Goal: Check status: Check status

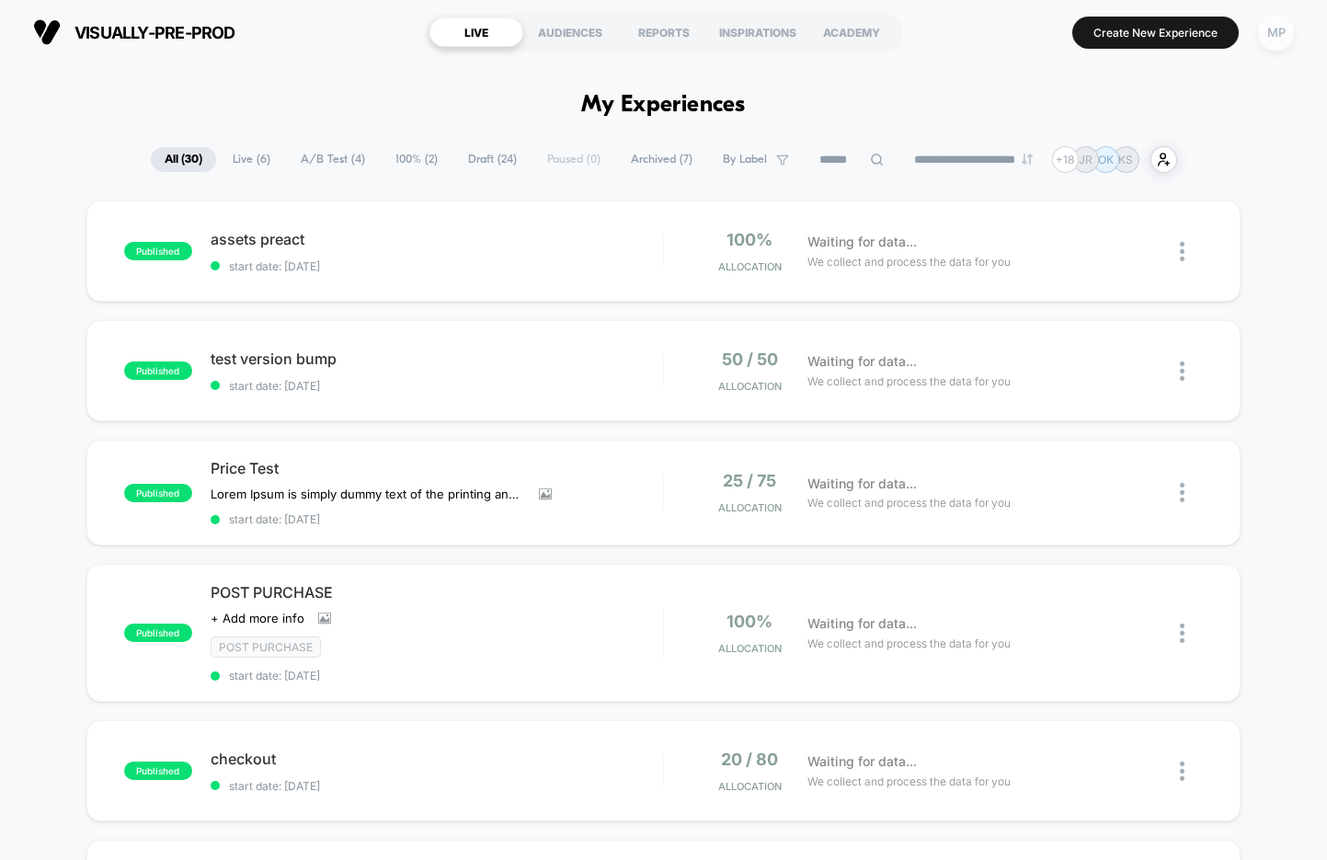
click at [1284, 28] on div "MP" at bounding box center [1276, 33] width 36 height 36
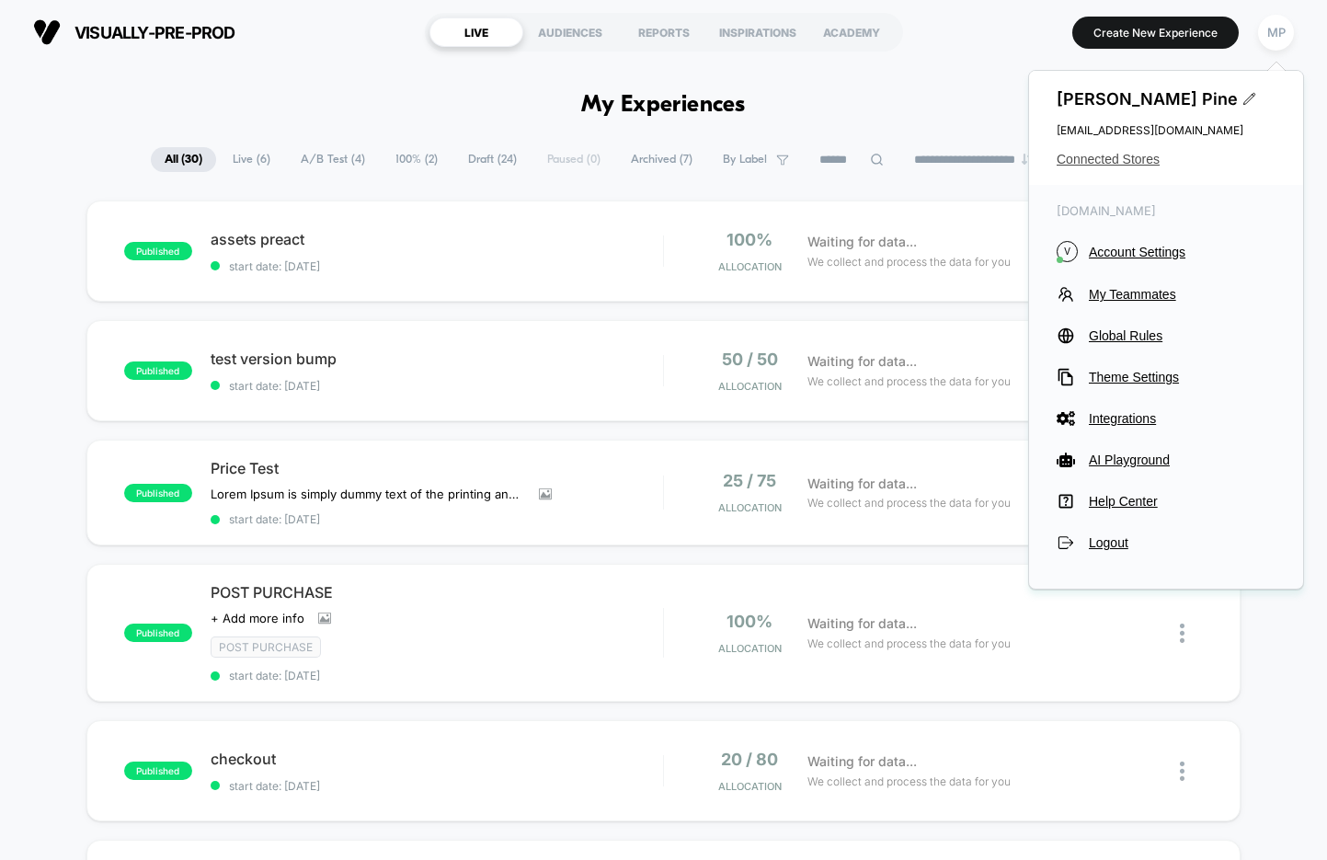
click at [1092, 163] on span "Connected Stores" at bounding box center [1165, 159] width 219 height 15
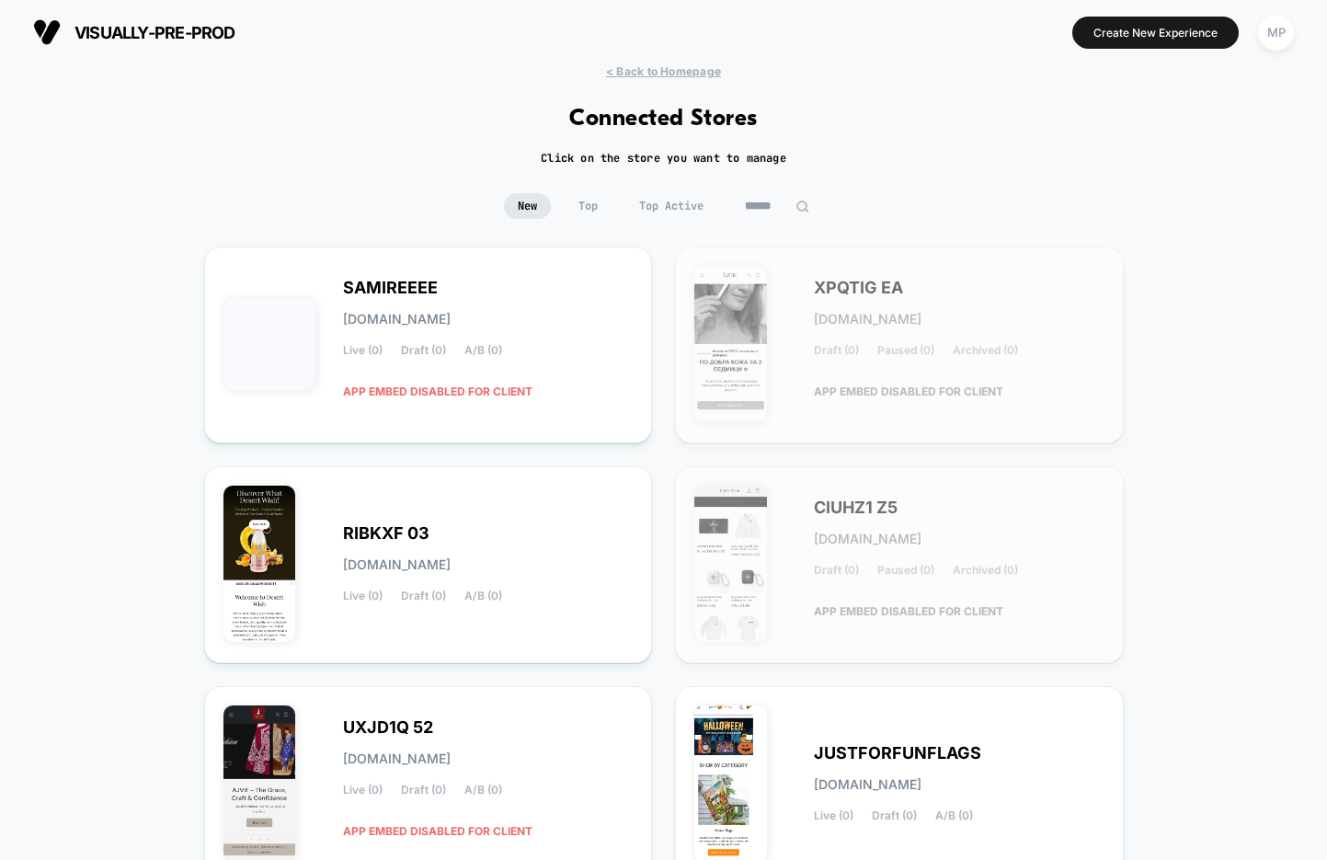
click at [776, 200] on input at bounding box center [777, 206] width 92 height 26
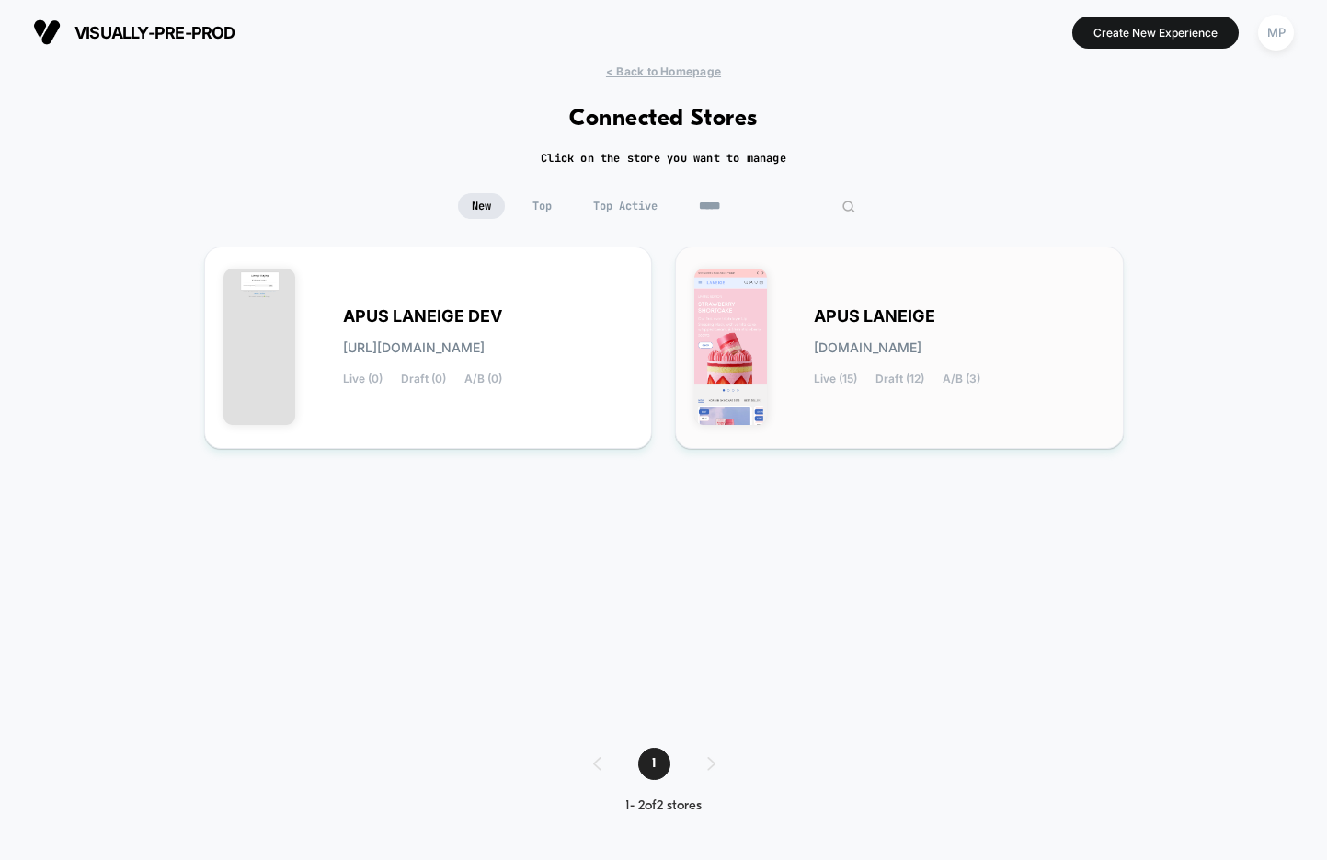
type input "*****"
click at [790, 310] on div "APUS LANEIGE apus-laneige.myshopify.com Live (15) Draft (12) A/B (3)" at bounding box center [899, 348] width 410 height 164
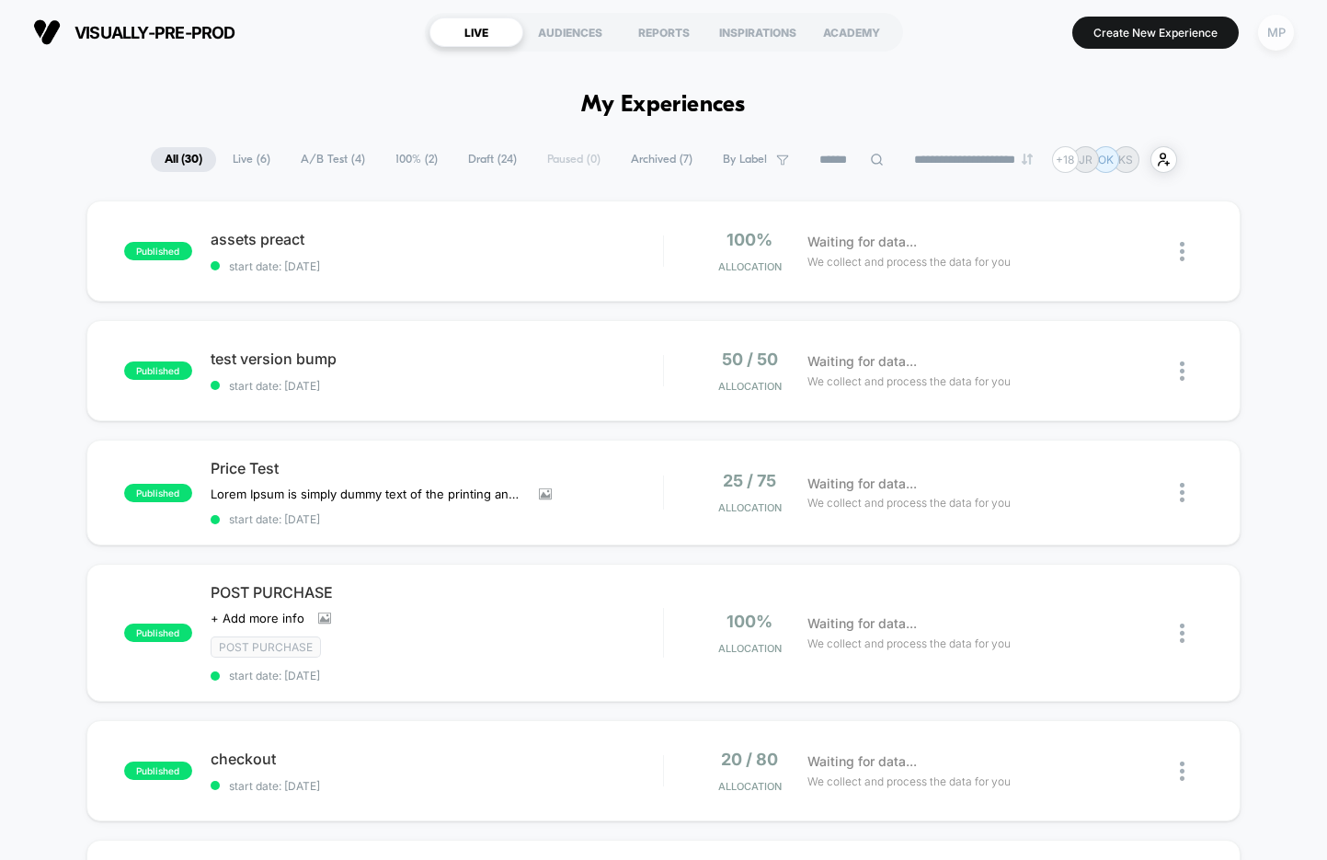
click at [1280, 39] on div "MP" at bounding box center [1276, 33] width 36 height 36
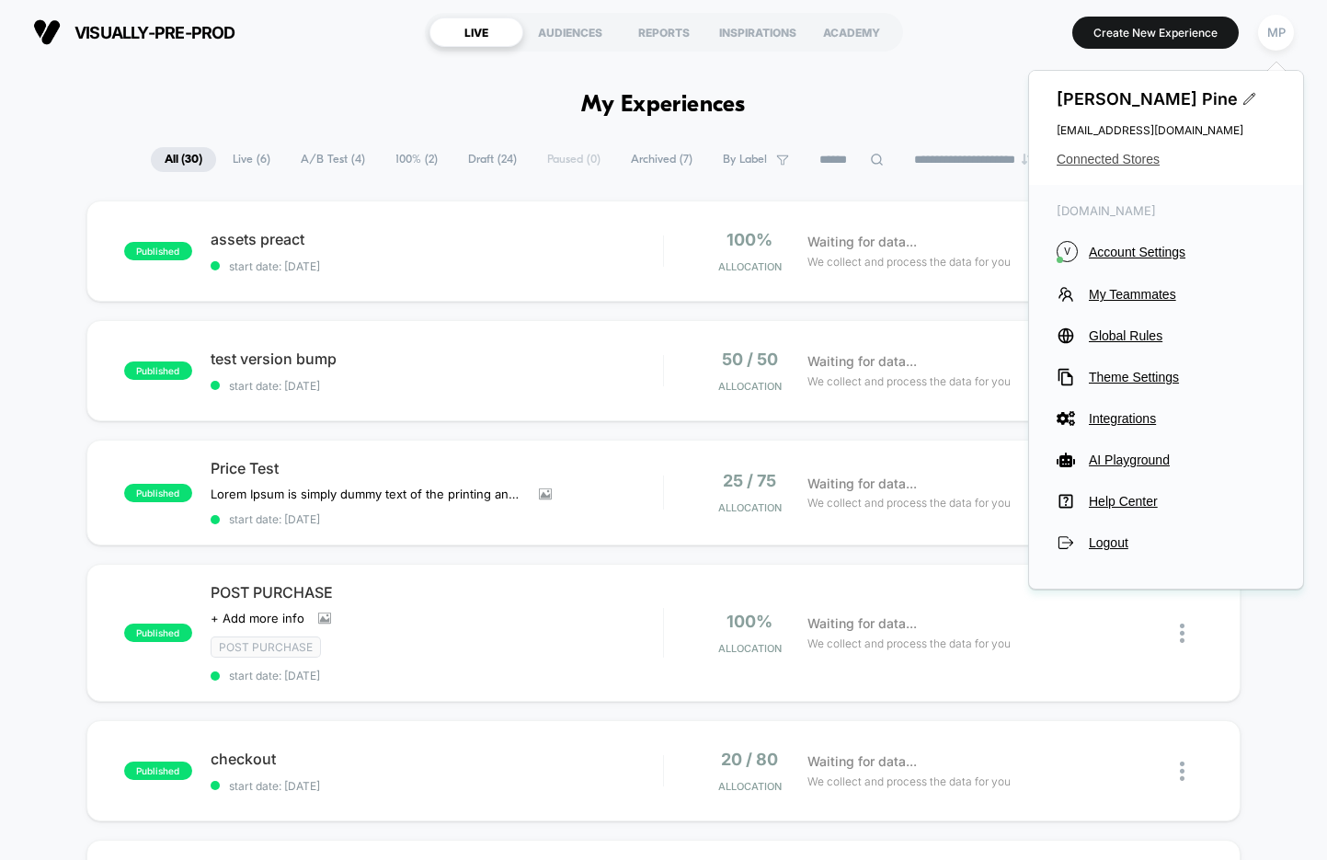
click at [1092, 164] on span "Connected Stores" at bounding box center [1165, 159] width 219 height 15
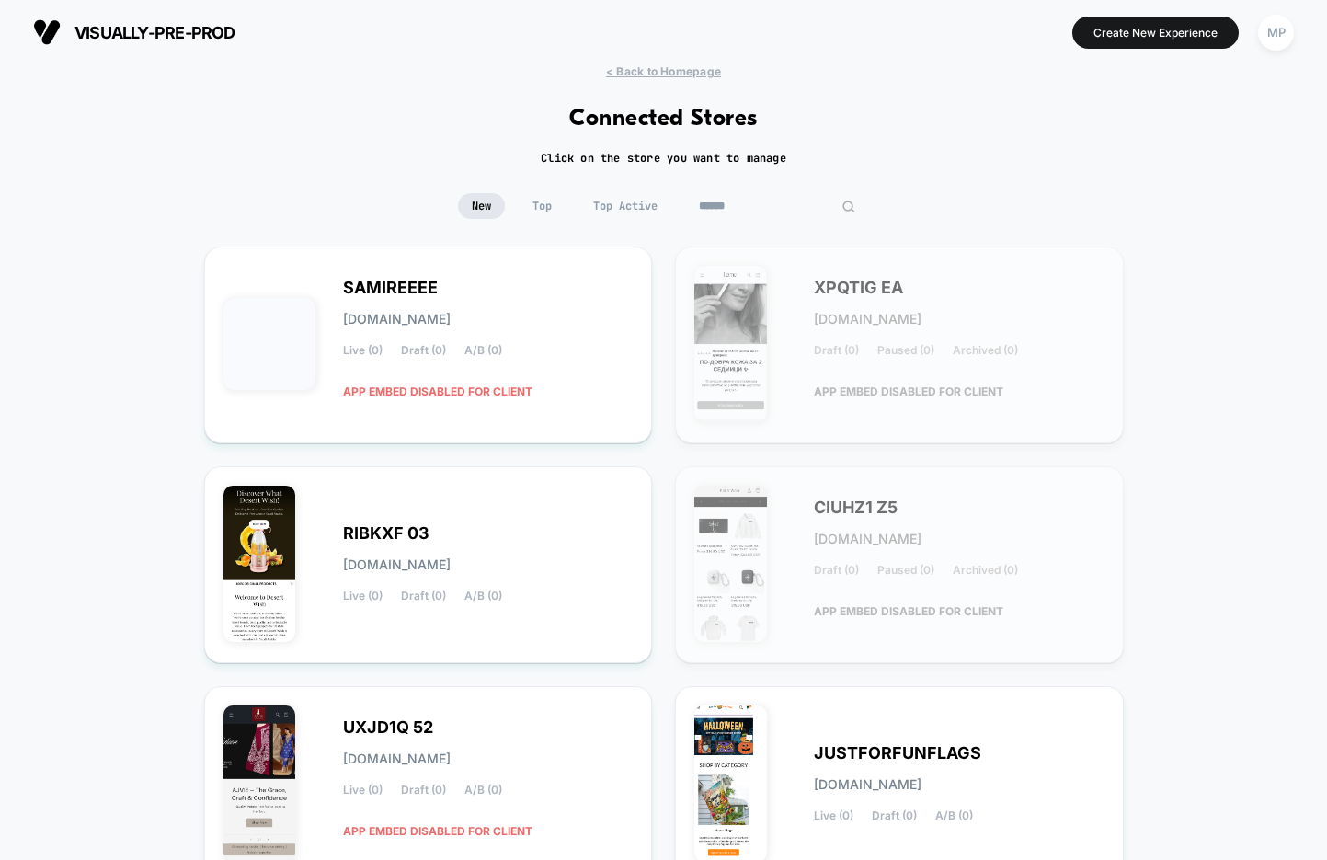
click at [762, 200] on input at bounding box center [777, 206] width 184 height 26
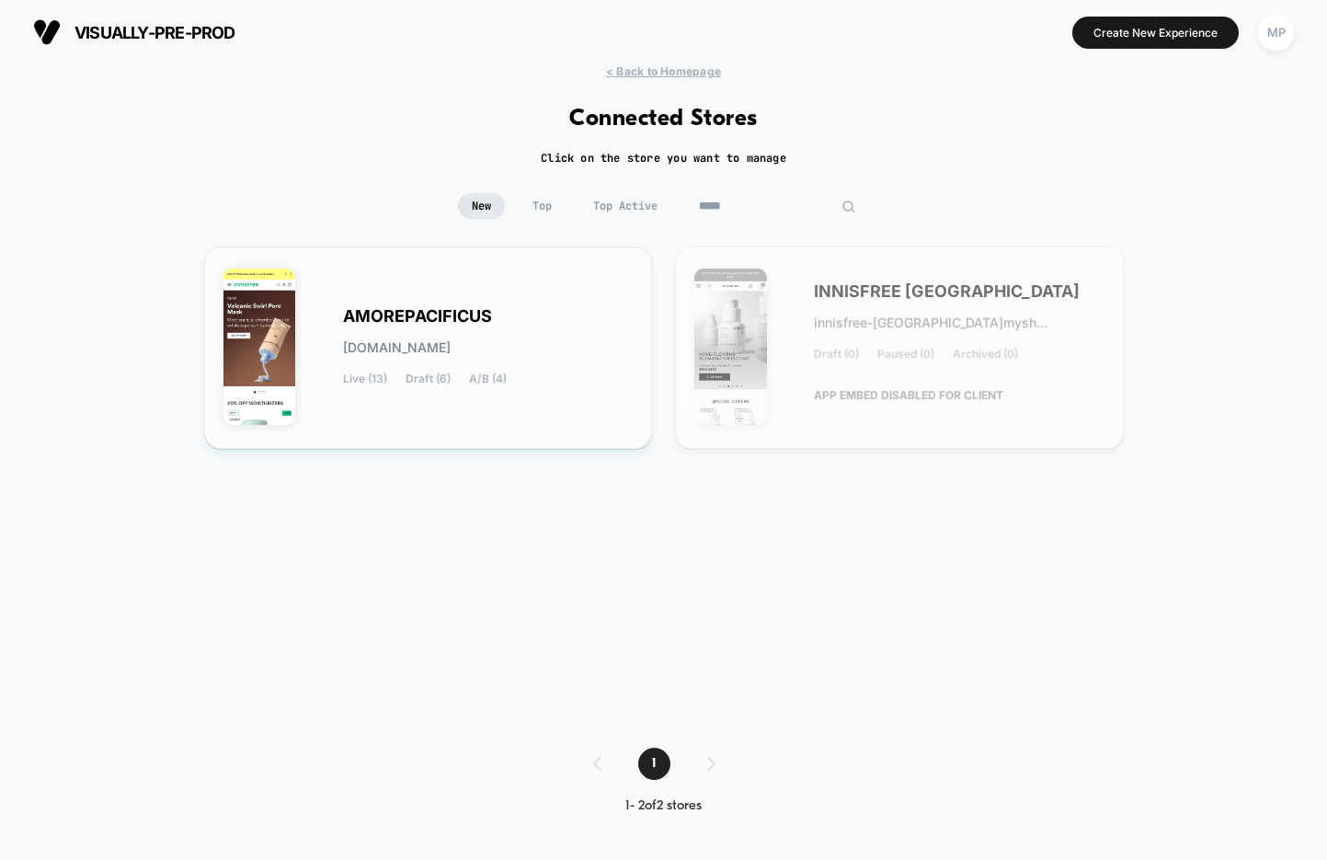
type input "*****"
click at [509, 302] on div "AMOREPACIFICUS amorepacificus.myshopify.com Live (13) Draft (6) A/B (4)" at bounding box center [428, 348] width 410 height 164
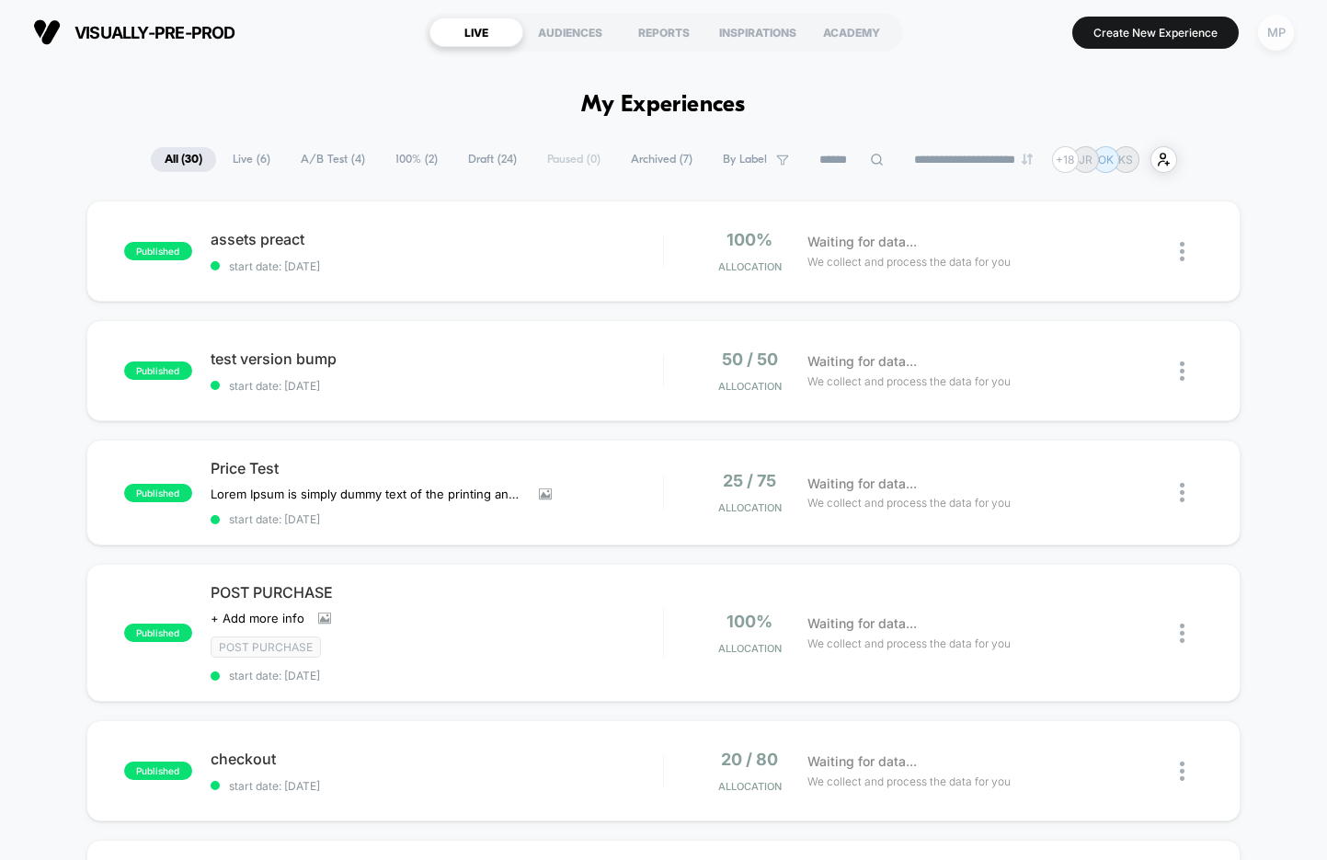
click at [1265, 30] on div "MP" at bounding box center [1276, 33] width 36 height 36
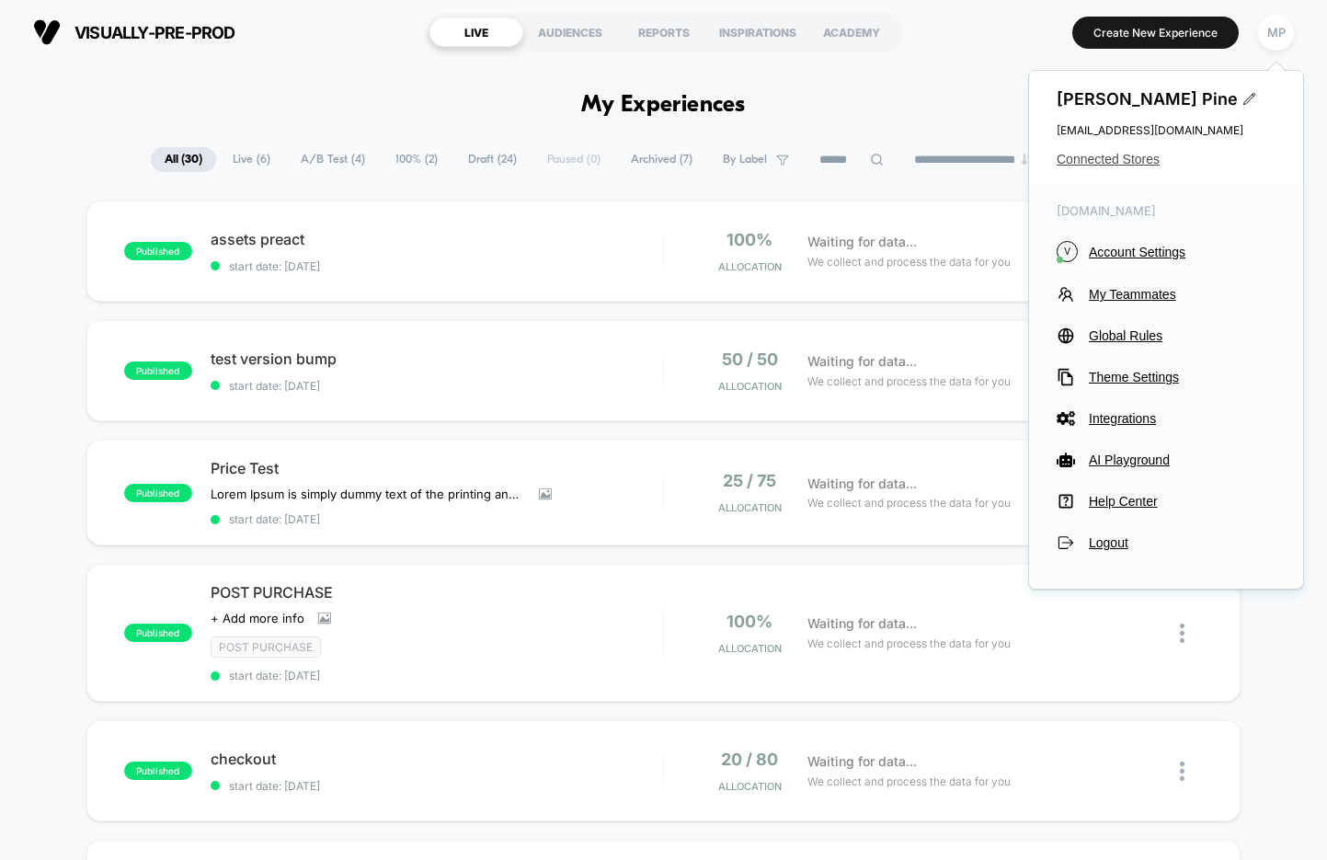
click at [1080, 154] on span "Connected Stores" at bounding box center [1165, 159] width 219 height 15
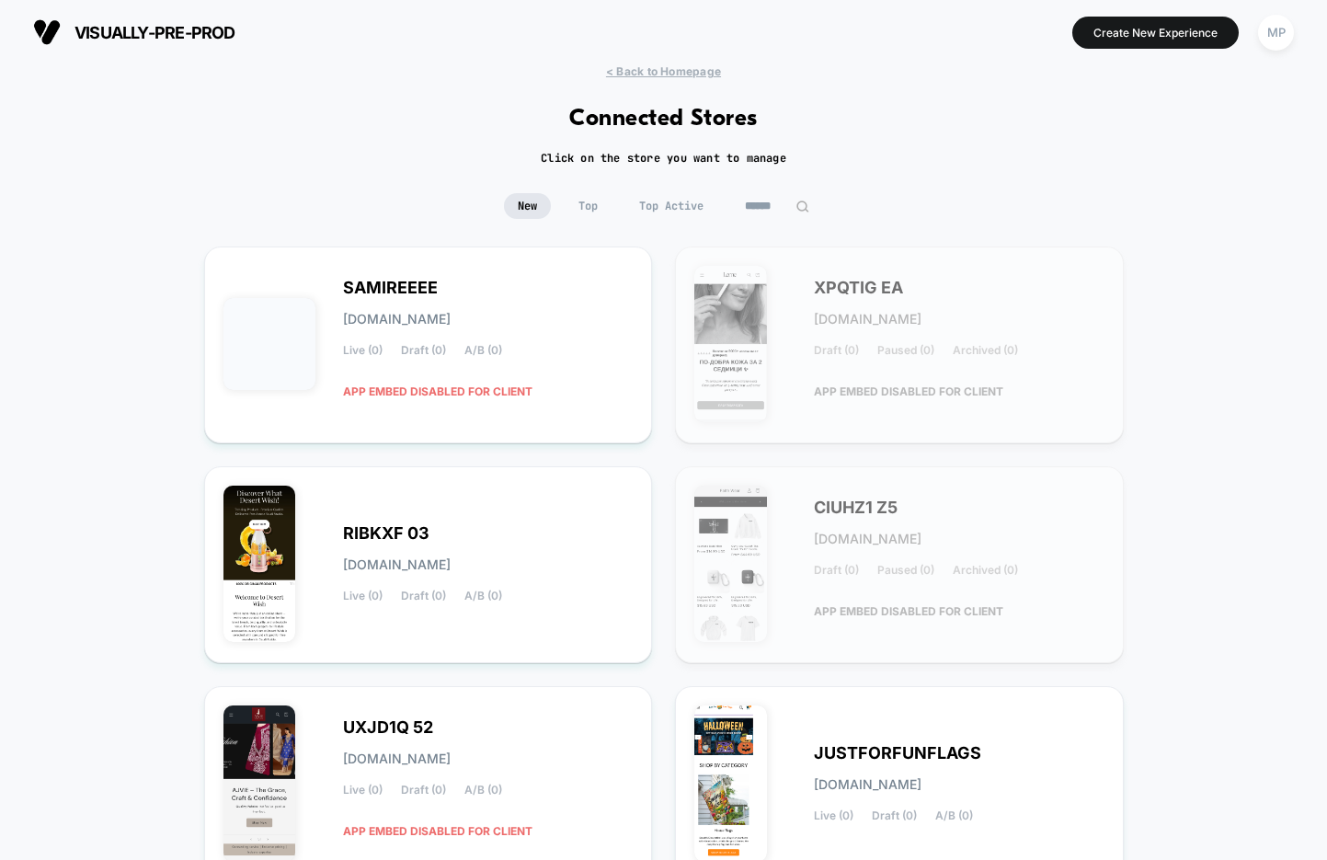
click at [796, 200] on img at bounding box center [802, 206] width 14 height 14
click at [765, 215] on input at bounding box center [777, 206] width 92 height 26
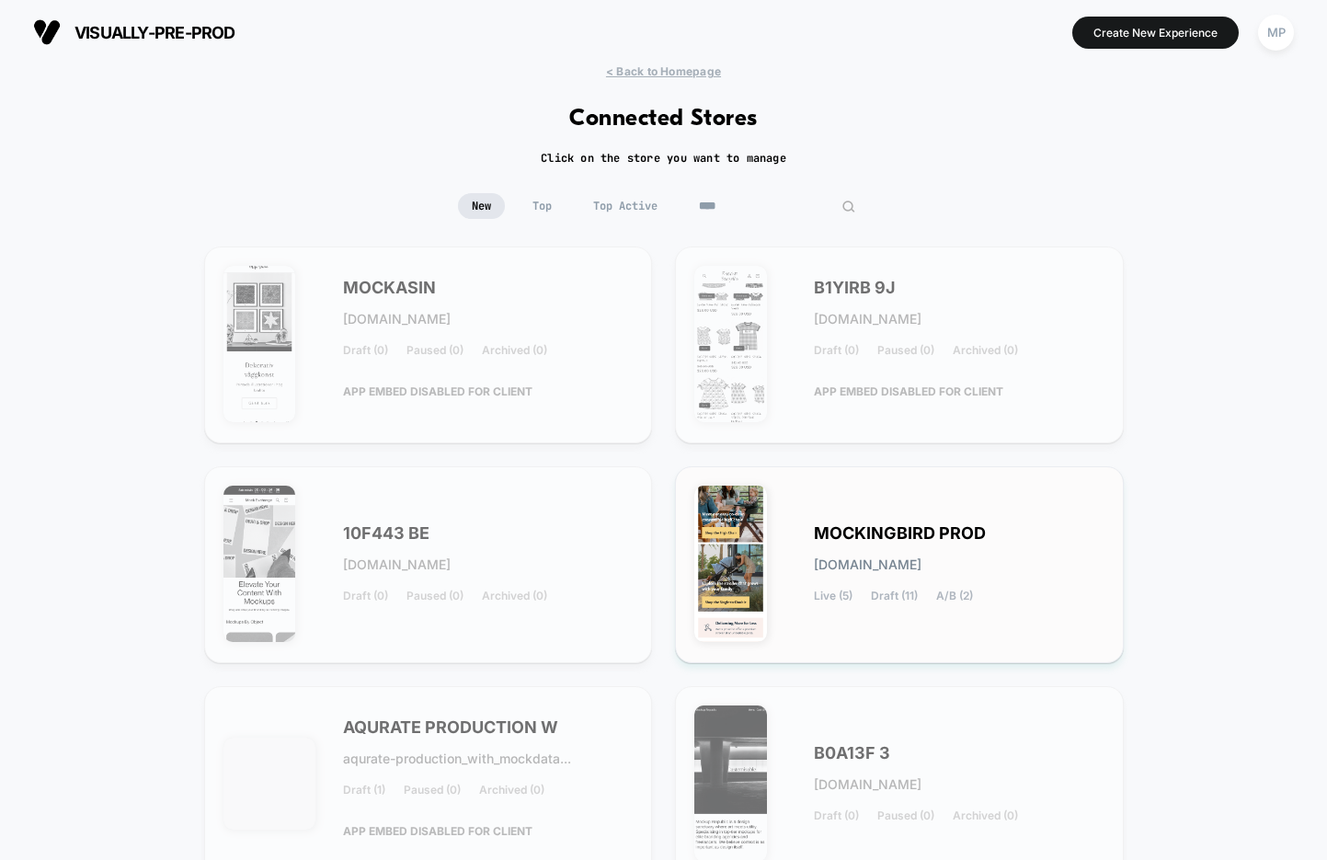
type input "****"
click at [880, 527] on span "MOCKINGBIRD PROD" at bounding box center [900, 533] width 172 height 13
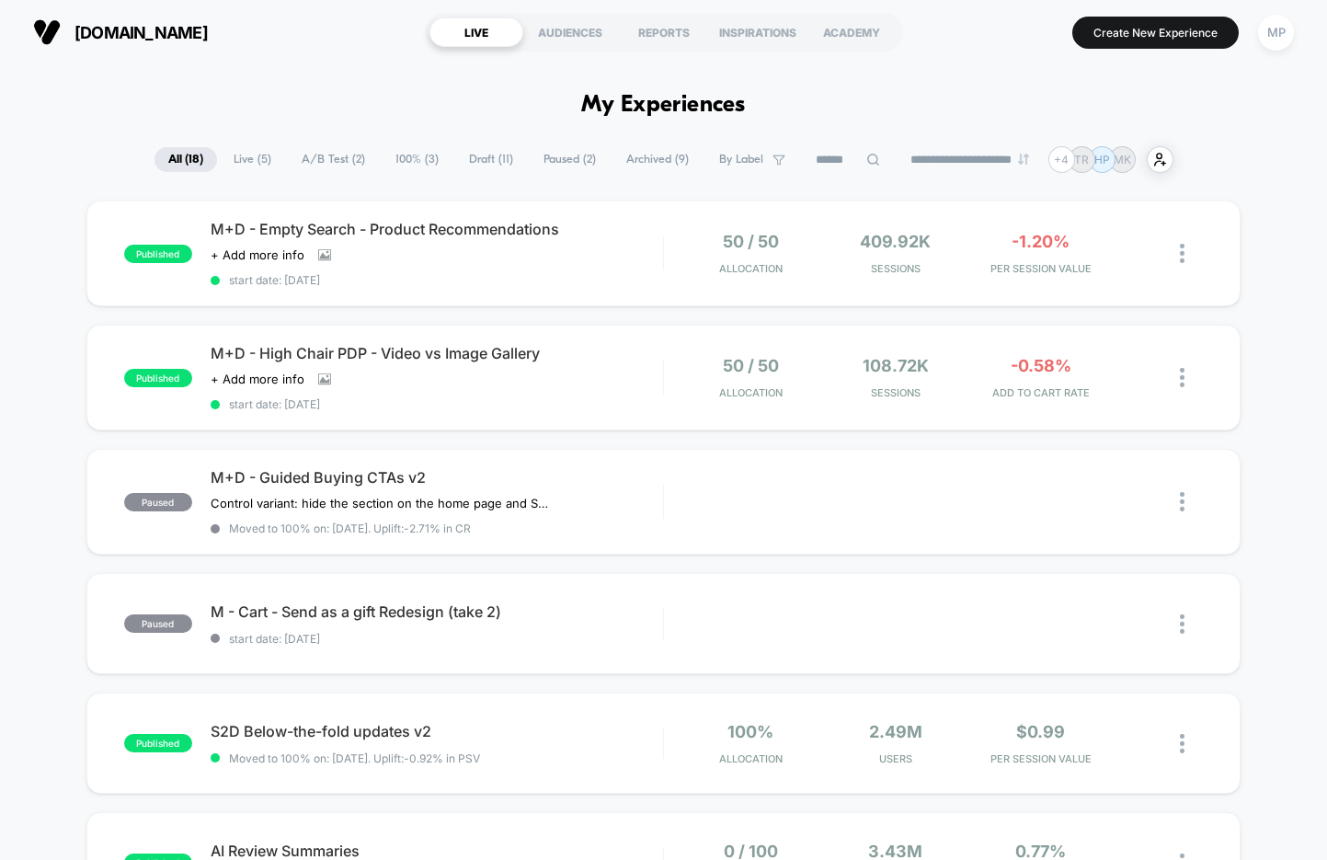
click at [302, 155] on span "A/B Test ( 2 )" at bounding box center [333, 159] width 91 height 25
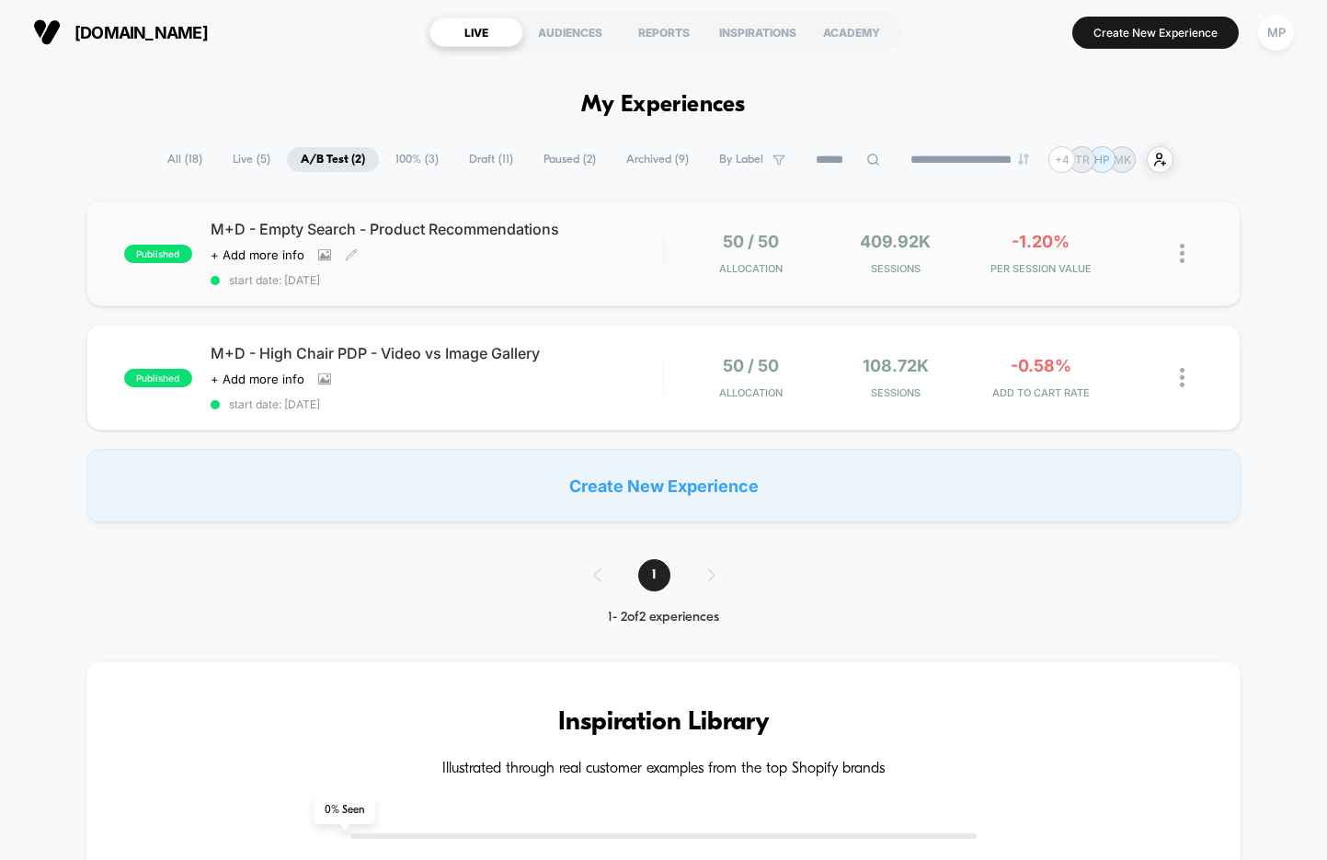
click at [438, 284] on span "start date: [DATE]" at bounding box center [437, 280] width 452 height 14
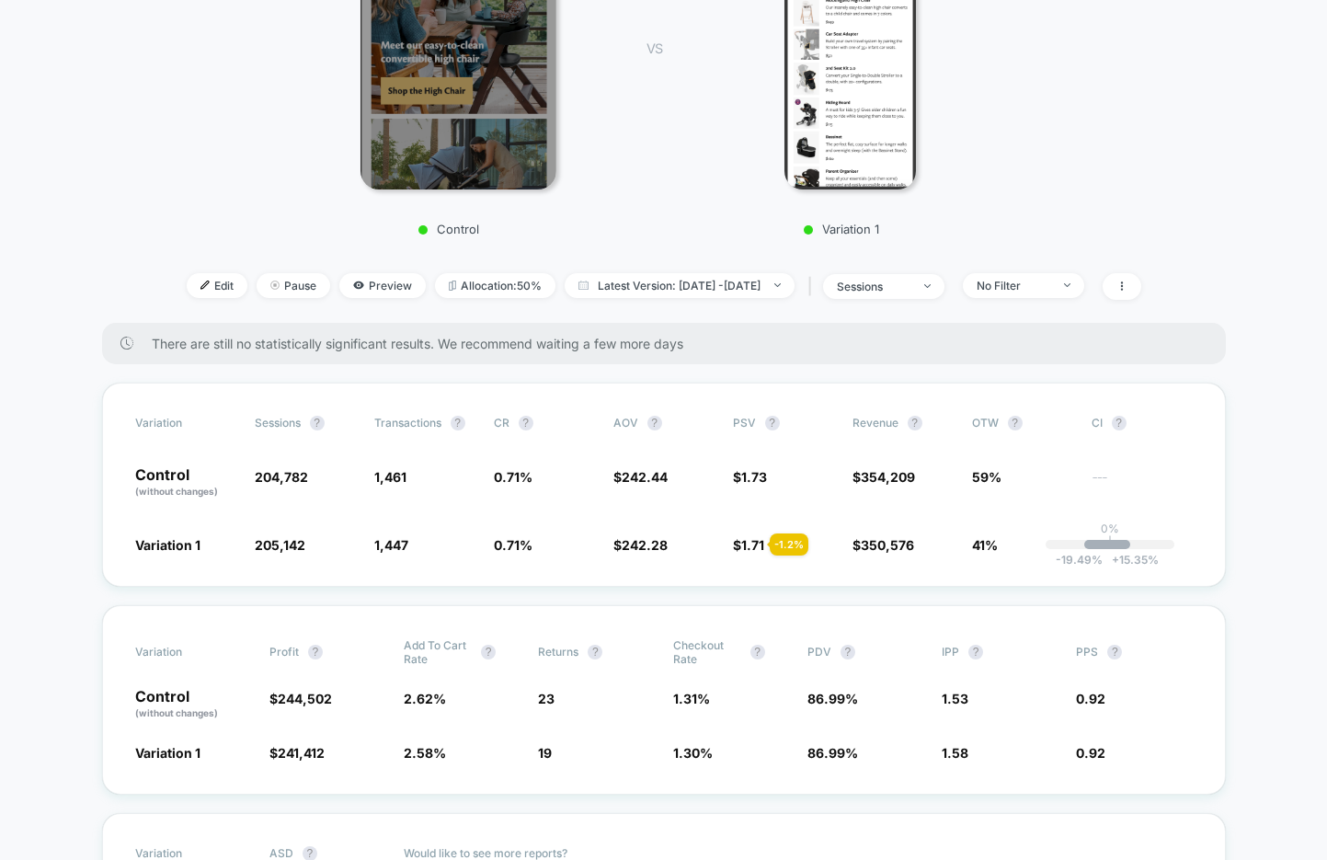
scroll to position [364, 0]
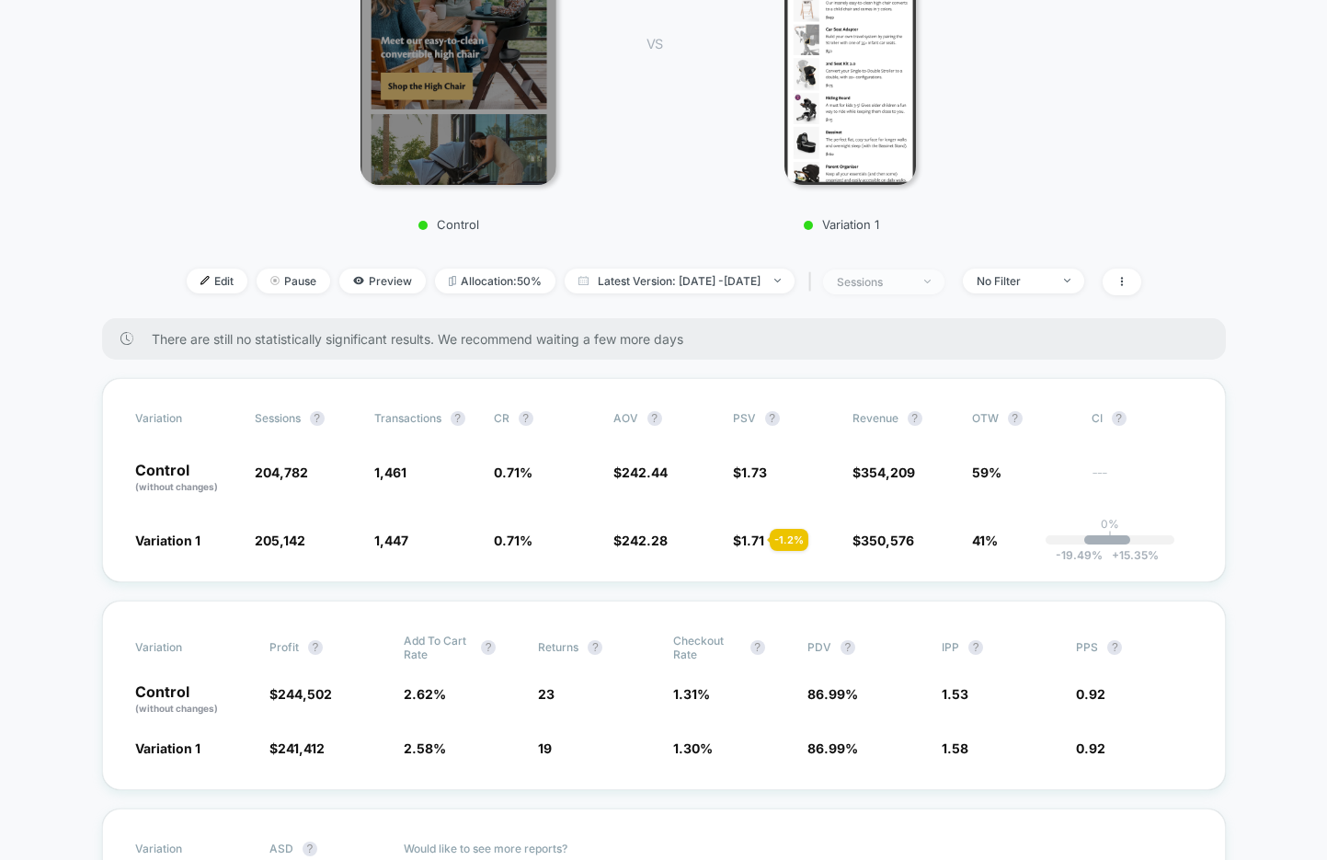
click at [905, 278] on div "sessions" at bounding box center [874, 282] width 74 height 14
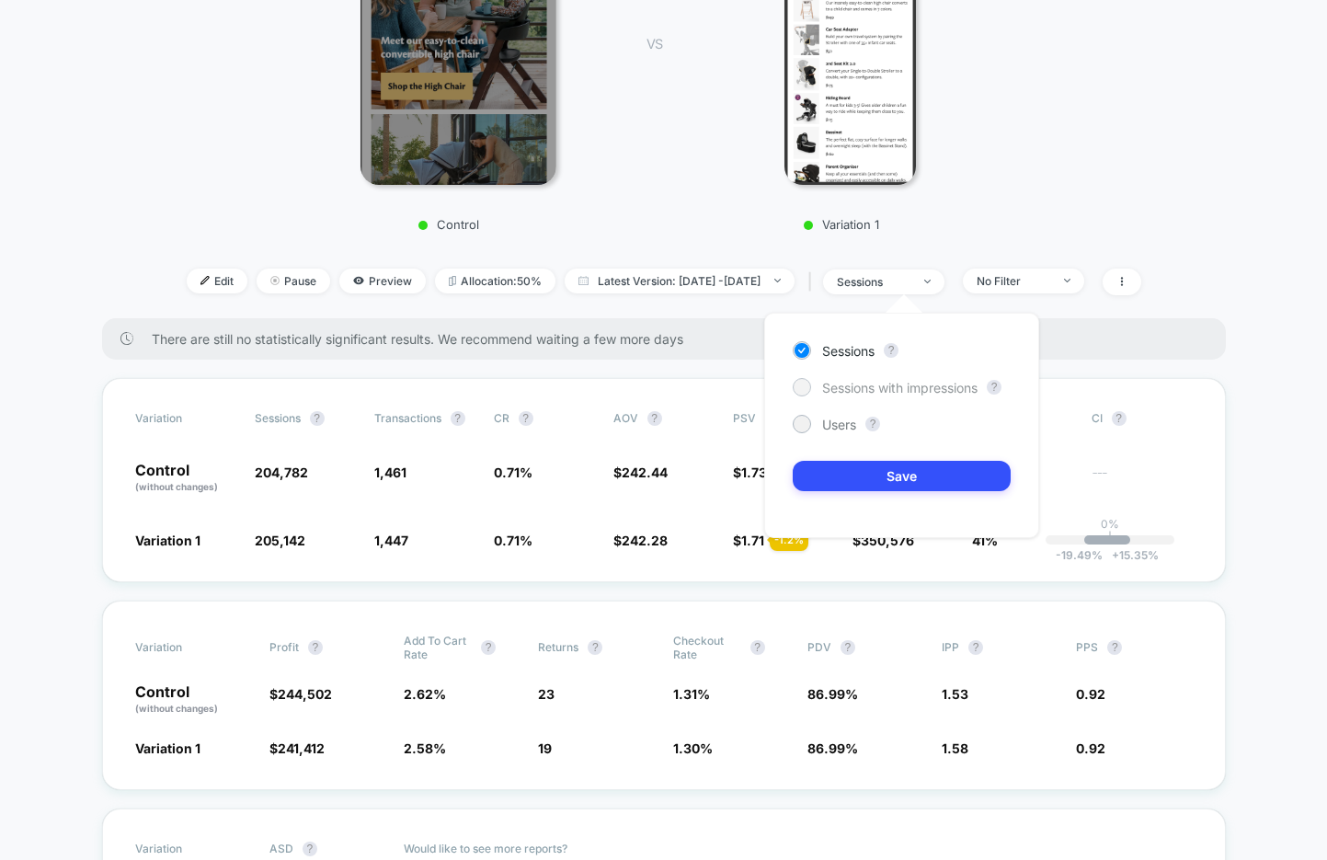
click at [891, 387] on span "Sessions with impressions" at bounding box center [899, 388] width 155 height 16
click at [860, 471] on button "Save" at bounding box center [901, 476] width 218 height 30
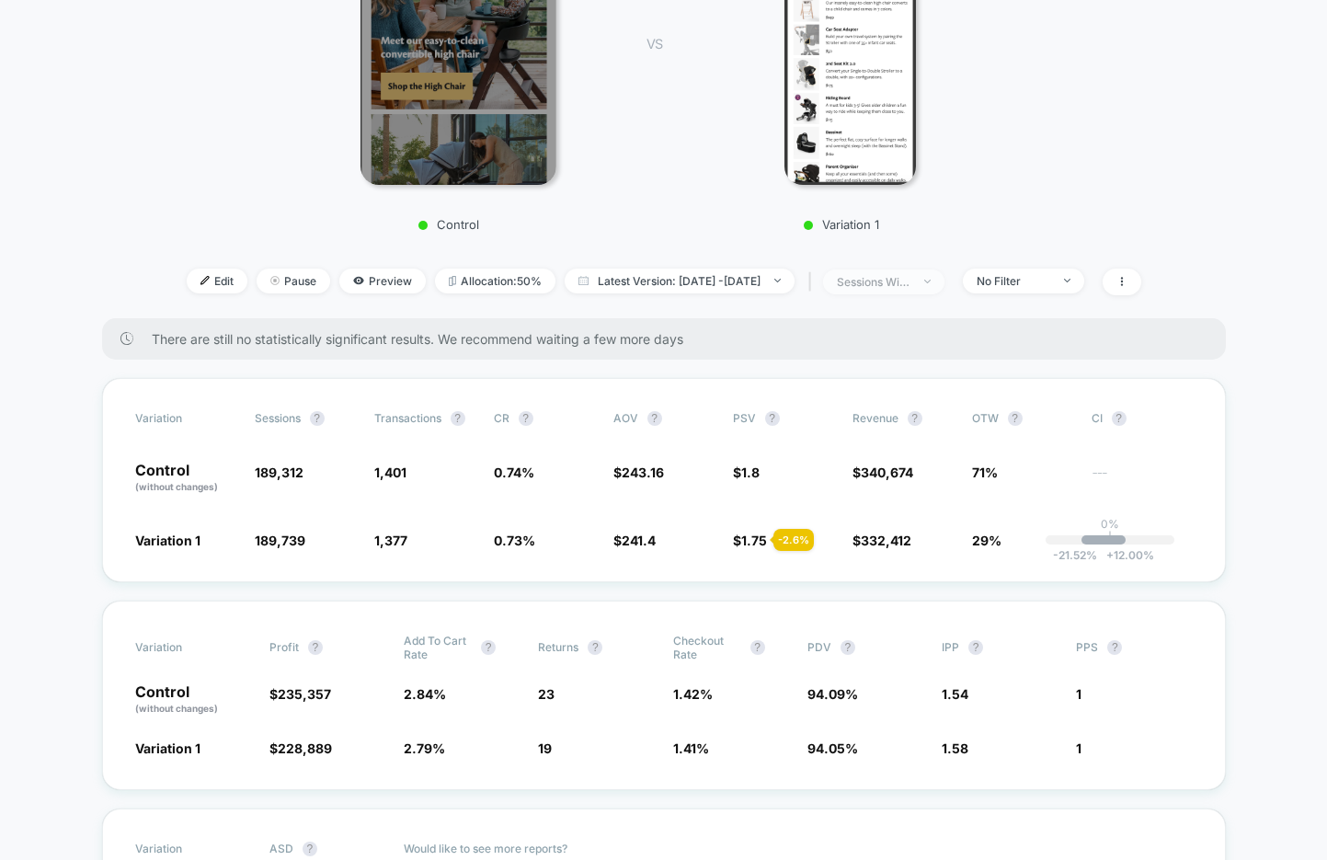
click at [896, 285] on div "sessions with impression" at bounding box center [874, 282] width 74 height 14
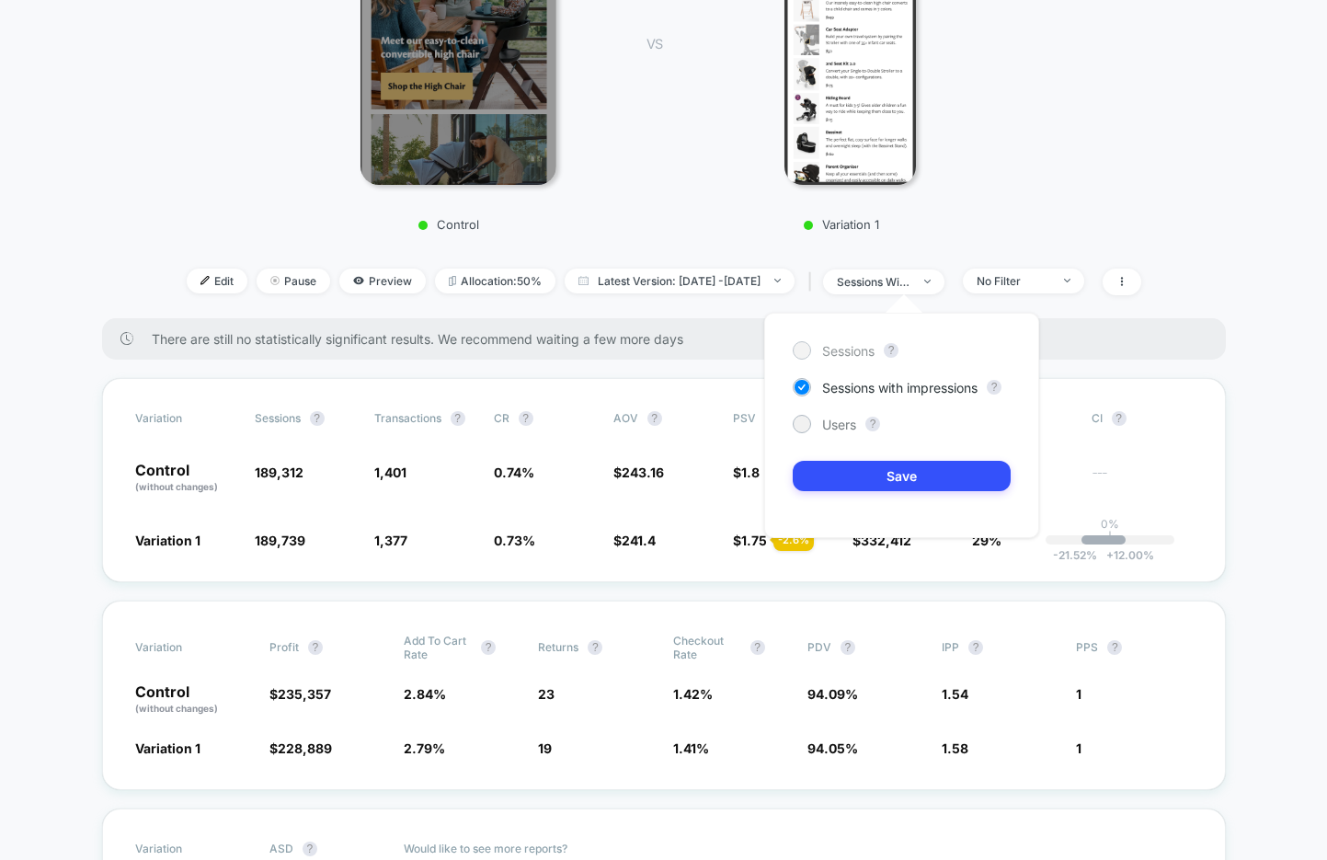
click at [833, 350] on span "Sessions" at bounding box center [848, 351] width 52 height 16
click at [845, 484] on button "Save" at bounding box center [901, 476] width 218 height 30
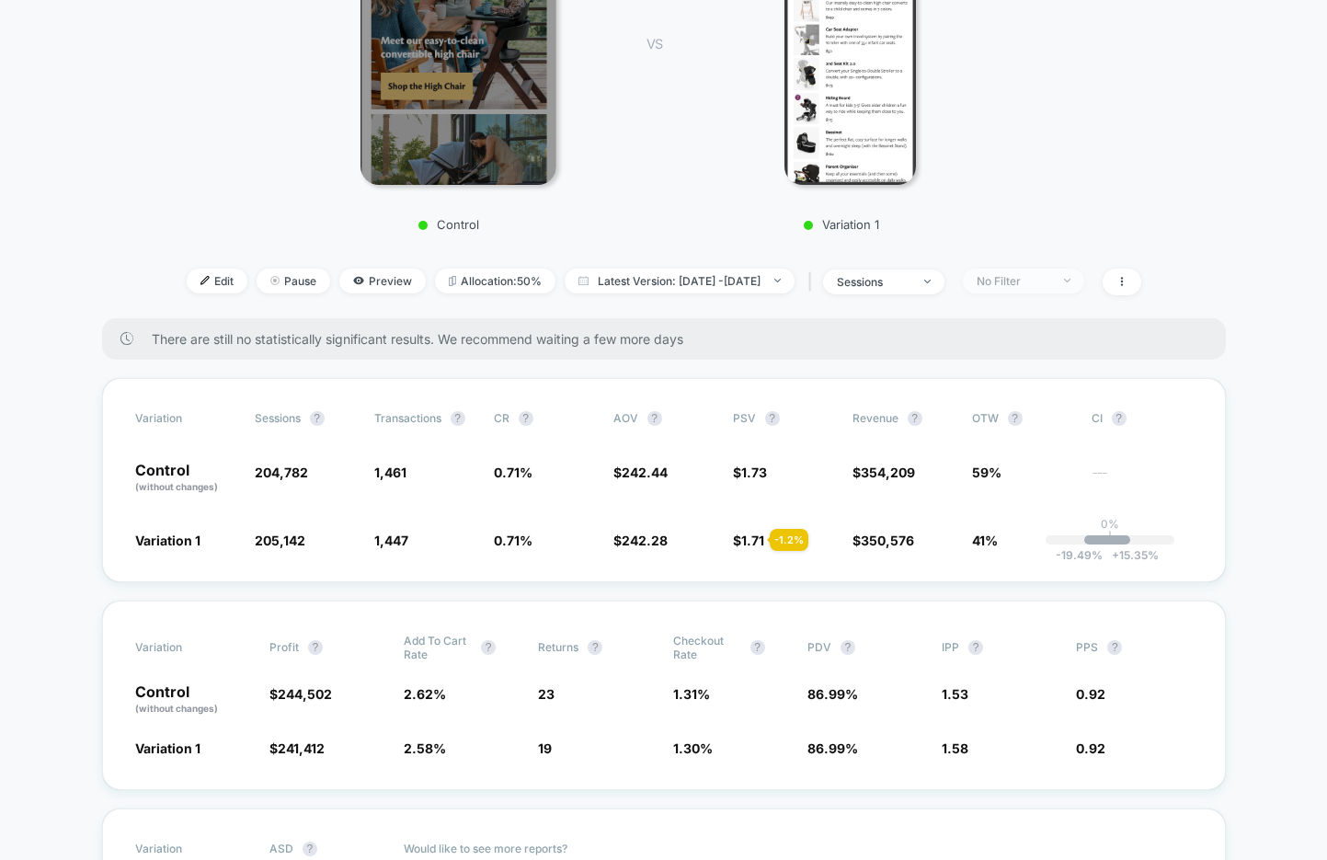
click at [1050, 279] on div "No Filter" at bounding box center [1013, 281] width 74 height 14
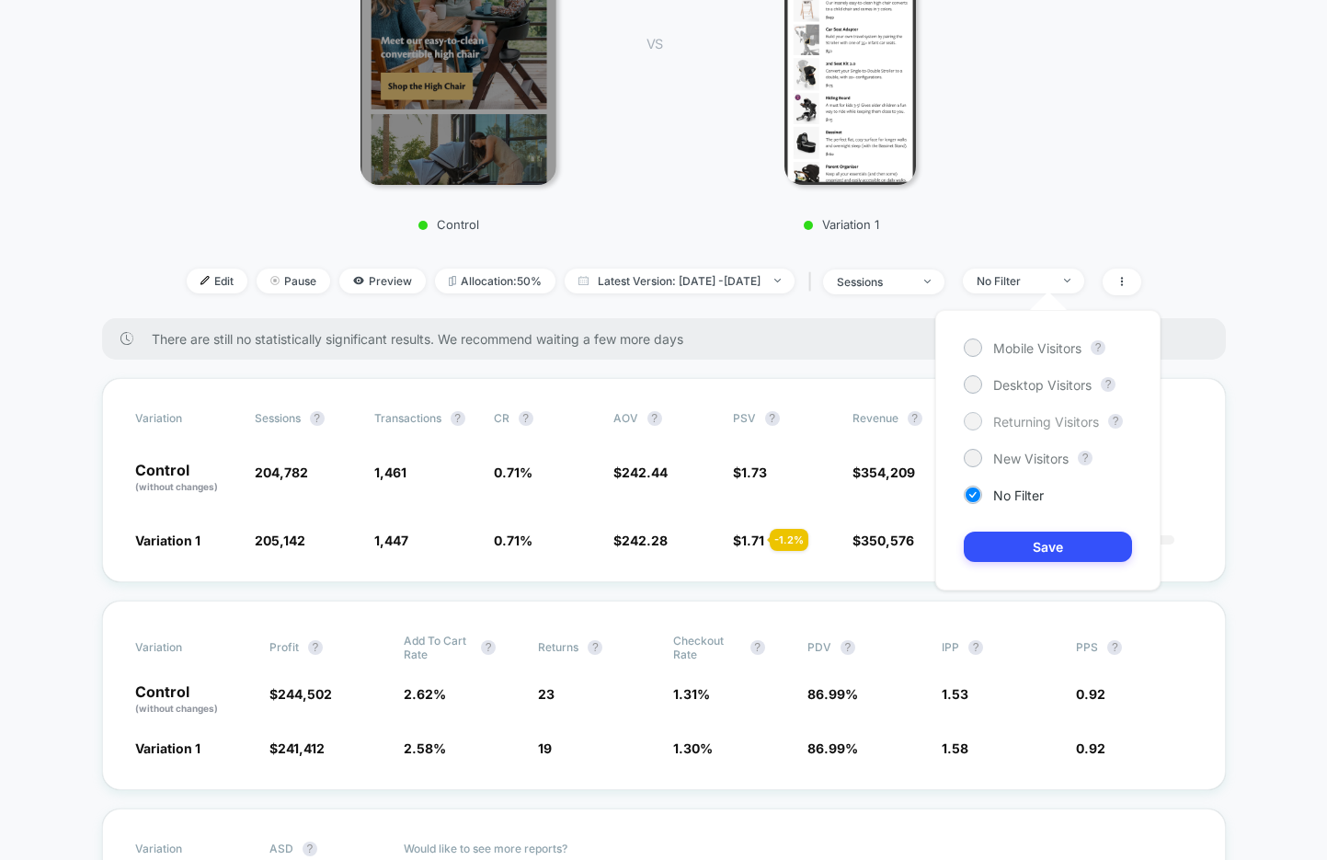
click at [1008, 425] on span "Returning Visitors" at bounding box center [1046, 422] width 106 height 16
click at [990, 539] on button "Save" at bounding box center [1047, 546] width 168 height 30
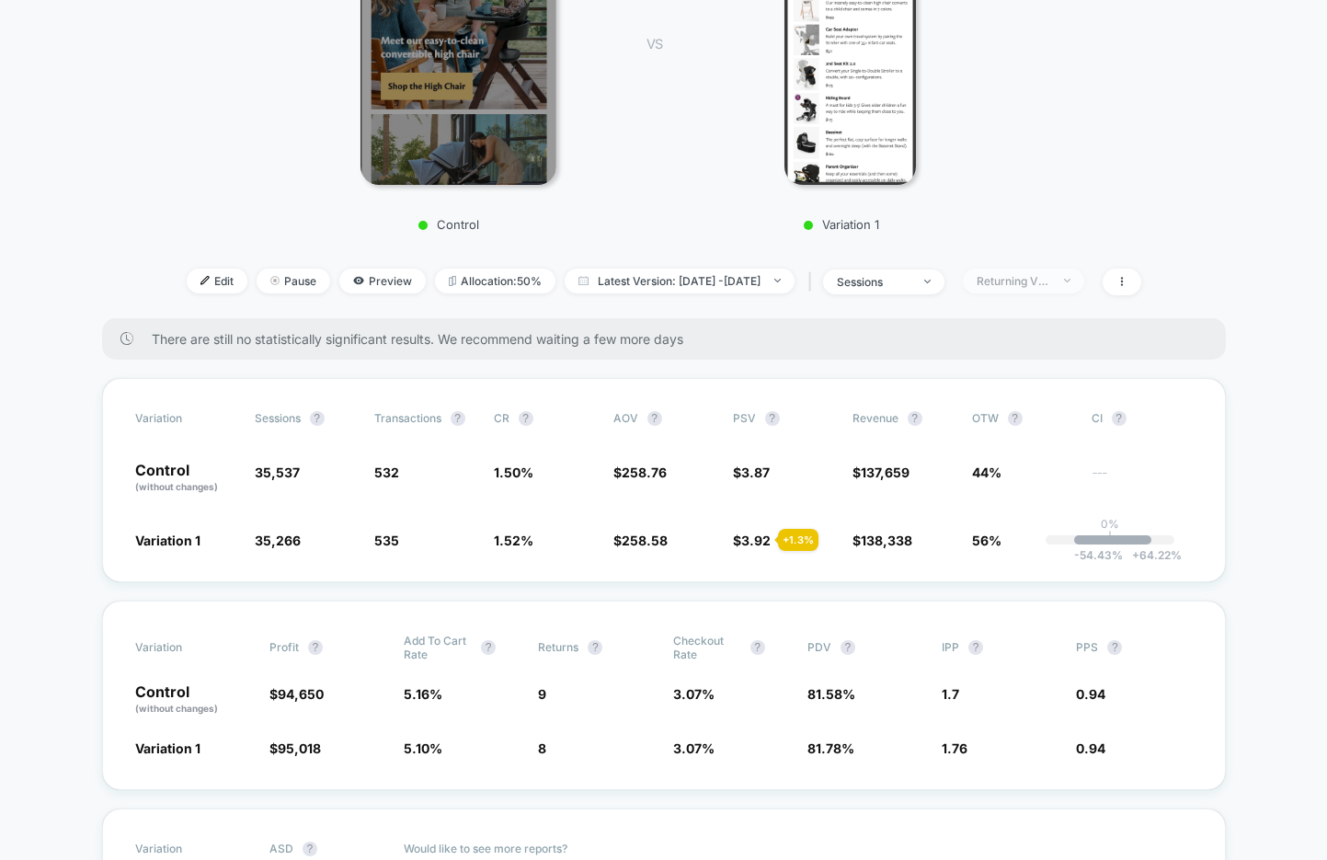
click at [1011, 279] on div "Returning Visitors" at bounding box center [1013, 281] width 74 height 14
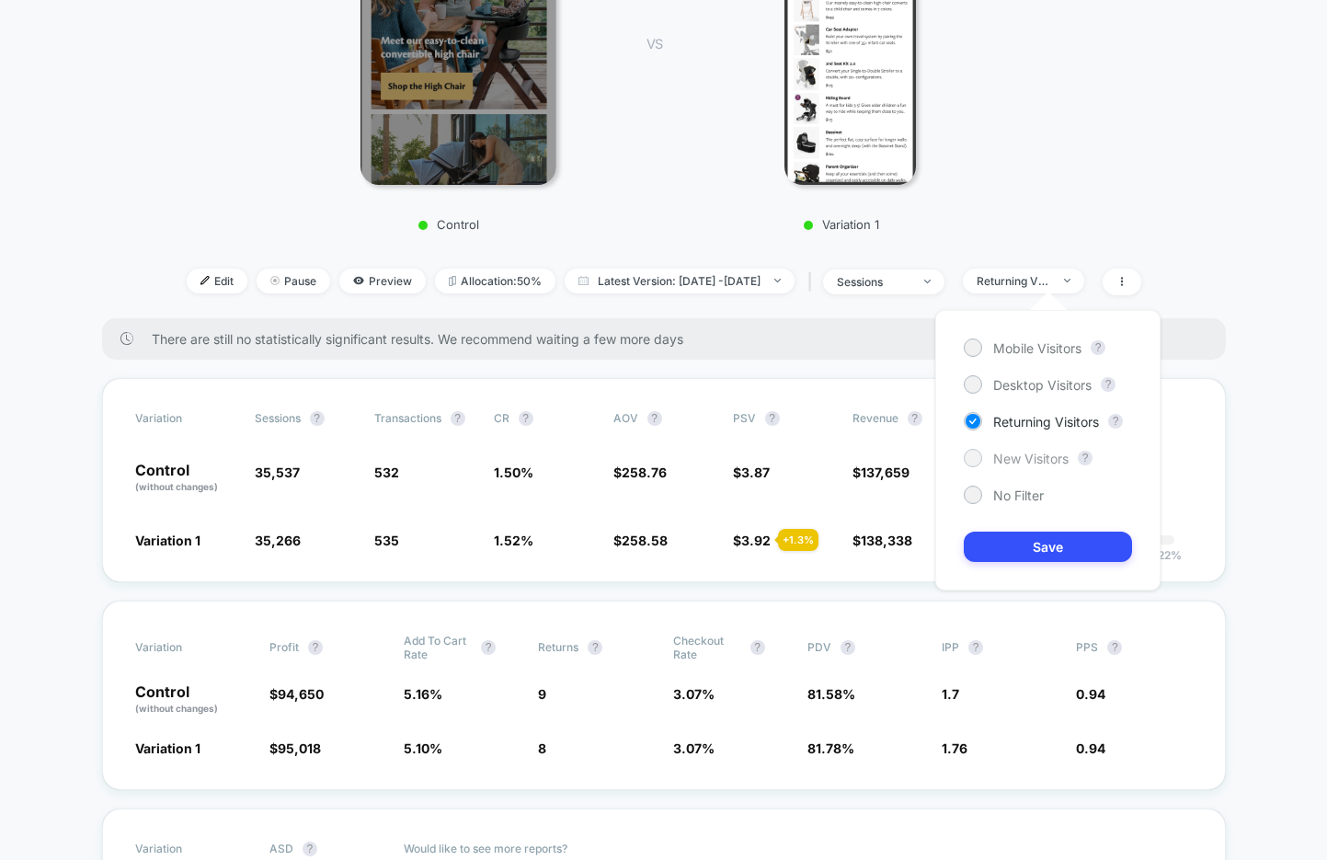
click at [1019, 465] on span "New Visitors" at bounding box center [1030, 458] width 75 height 16
click at [1018, 534] on button "Save" at bounding box center [1047, 546] width 168 height 30
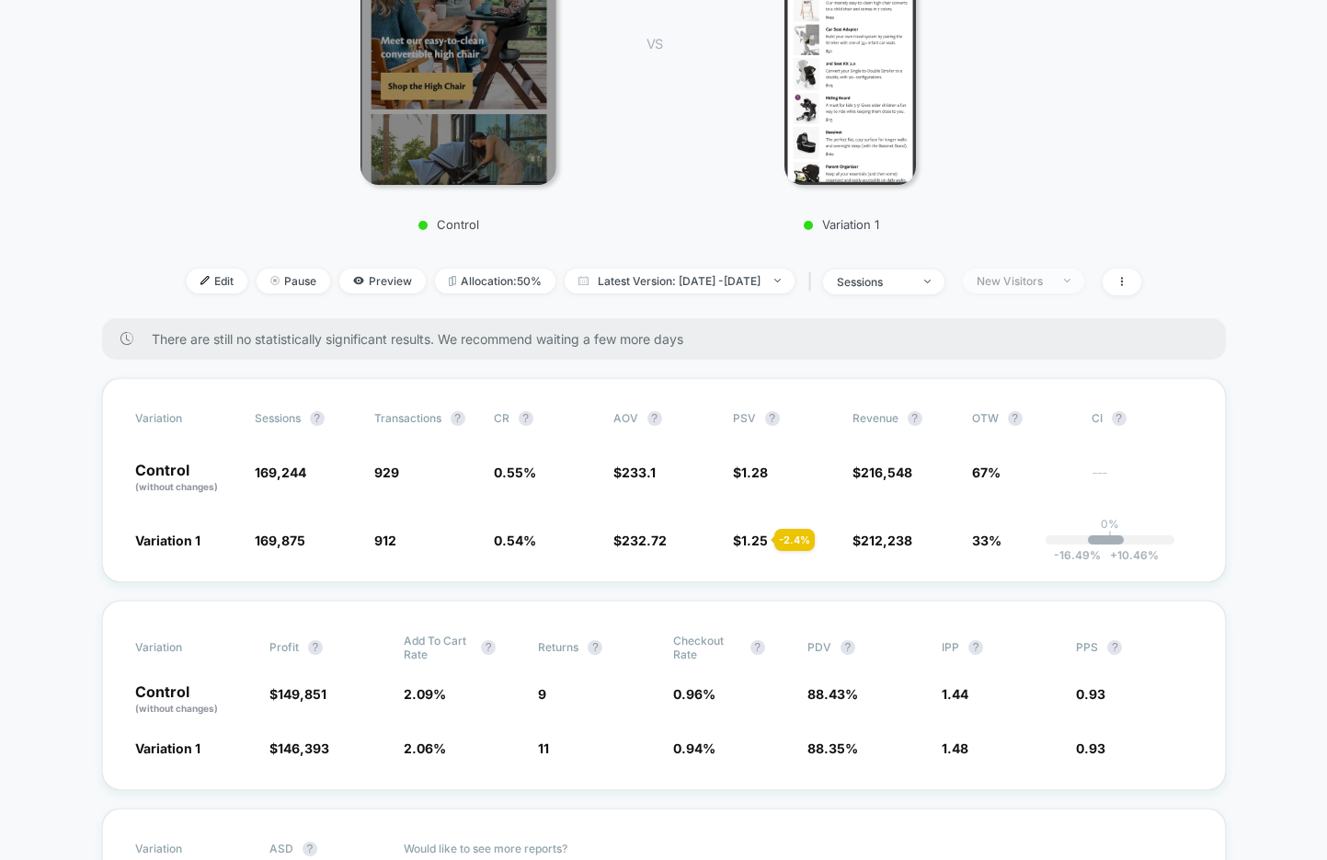
click at [1050, 274] on div "New Visitors" at bounding box center [1013, 281] width 74 height 14
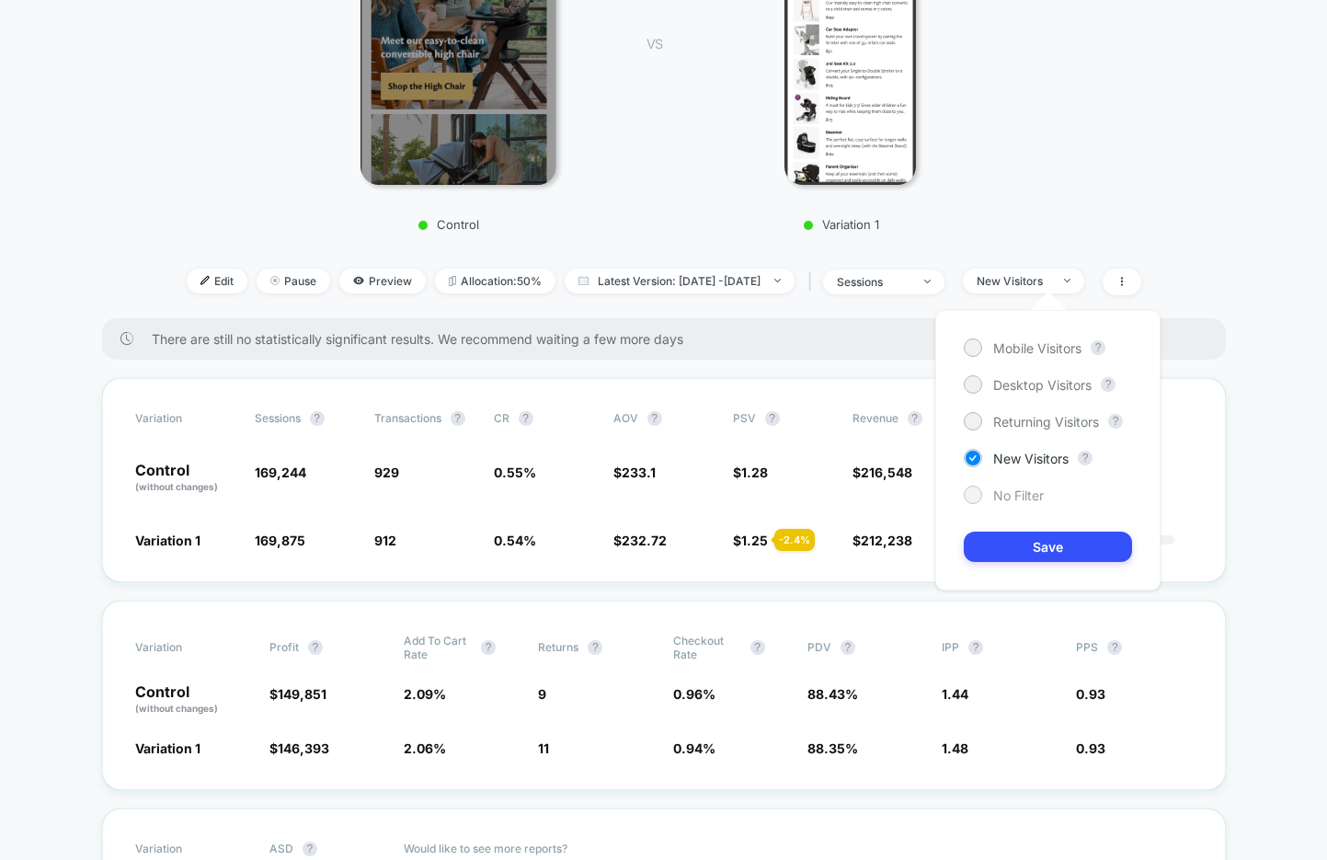
click at [1003, 487] on span "No Filter" at bounding box center [1018, 495] width 51 height 16
click at [1001, 533] on button "Save" at bounding box center [1047, 546] width 168 height 30
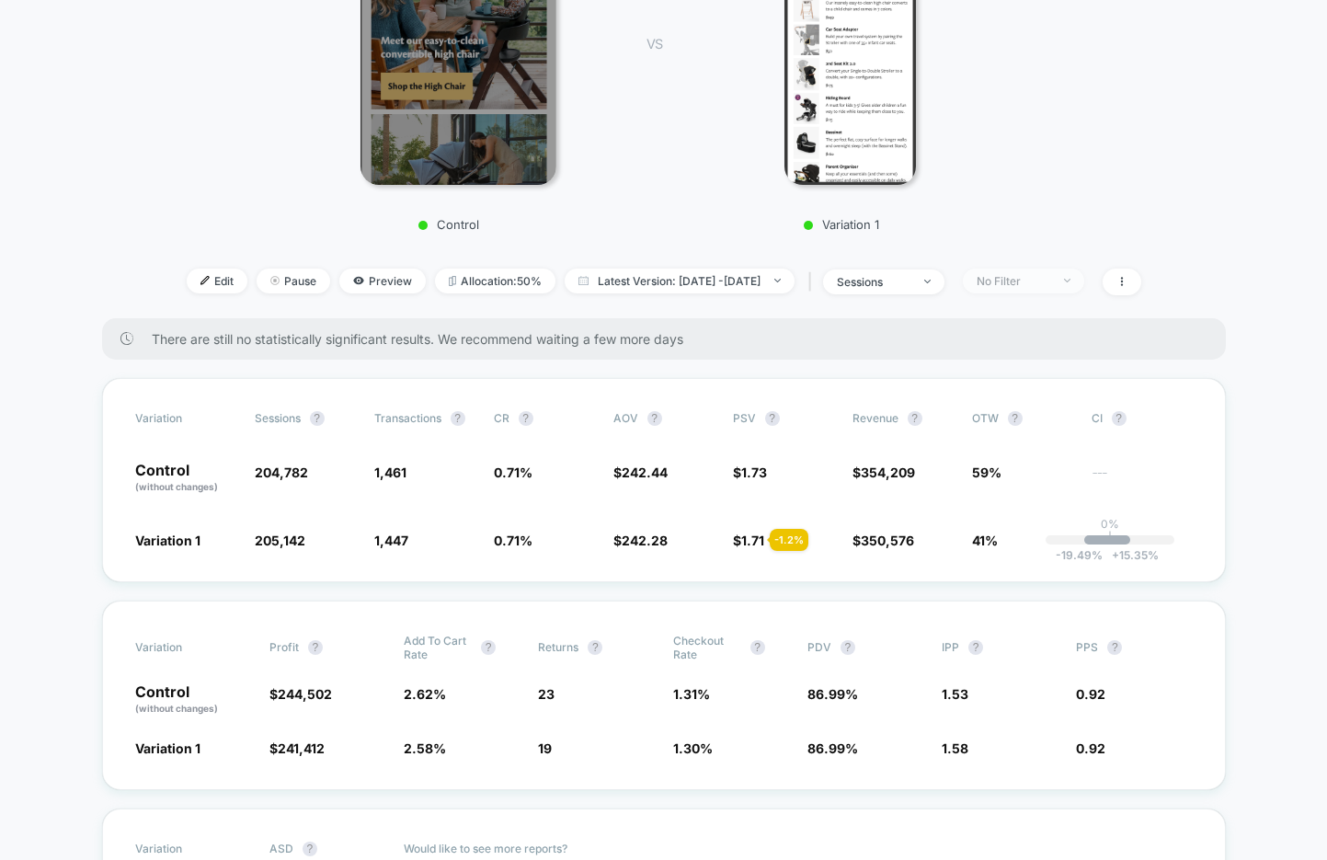
click at [1050, 278] on div "No Filter" at bounding box center [1013, 281] width 74 height 14
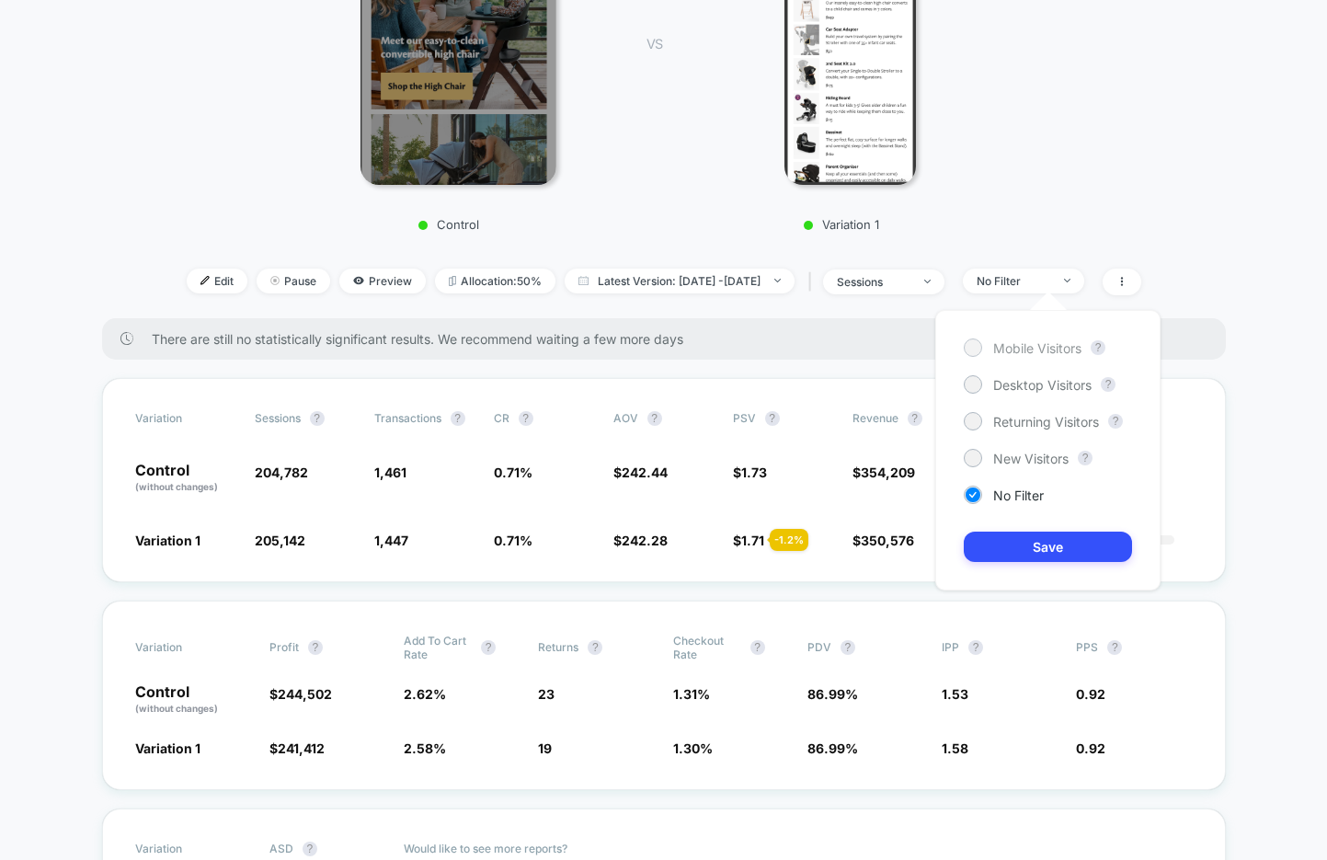
click at [1010, 340] on span "Mobile Visitors" at bounding box center [1037, 348] width 88 height 16
click at [978, 538] on button "Save" at bounding box center [1047, 546] width 168 height 30
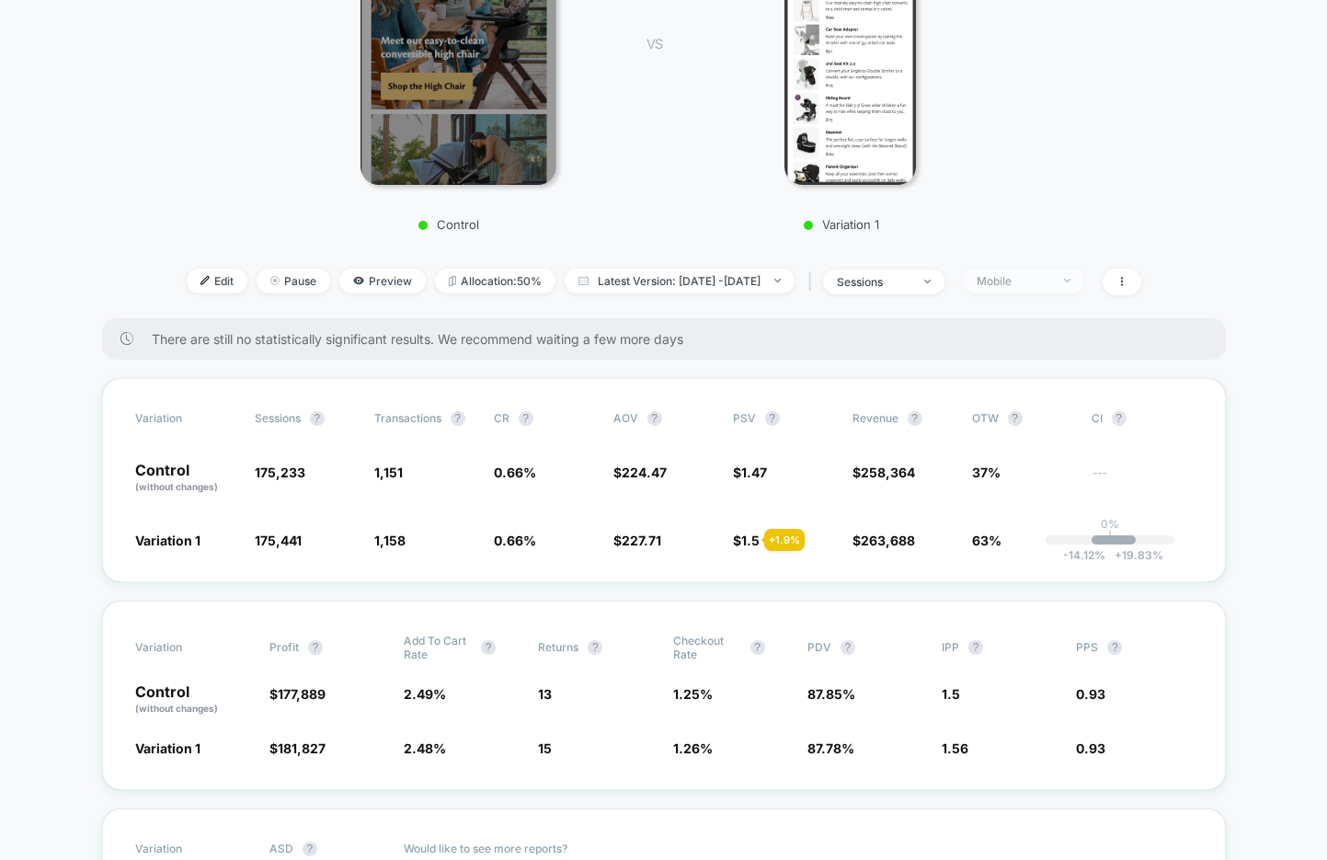
click at [1042, 286] on span "Mobile" at bounding box center [1022, 280] width 121 height 25
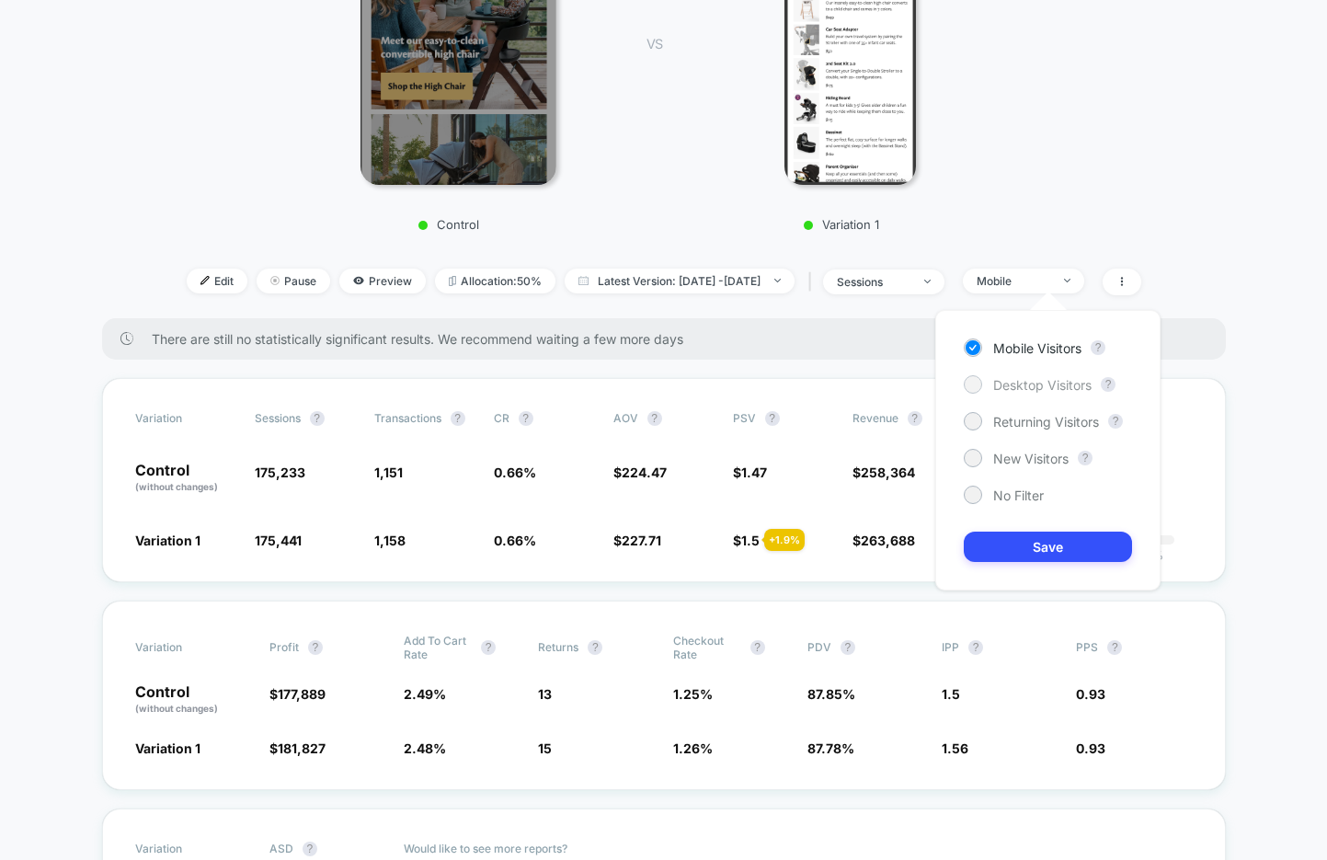
click at [1025, 383] on span "Desktop Visitors" at bounding box center [1042, 385] width 98 height 16
click at [988, 540] on button "Save" at bounding box center [1047, 546] width 168 height 30
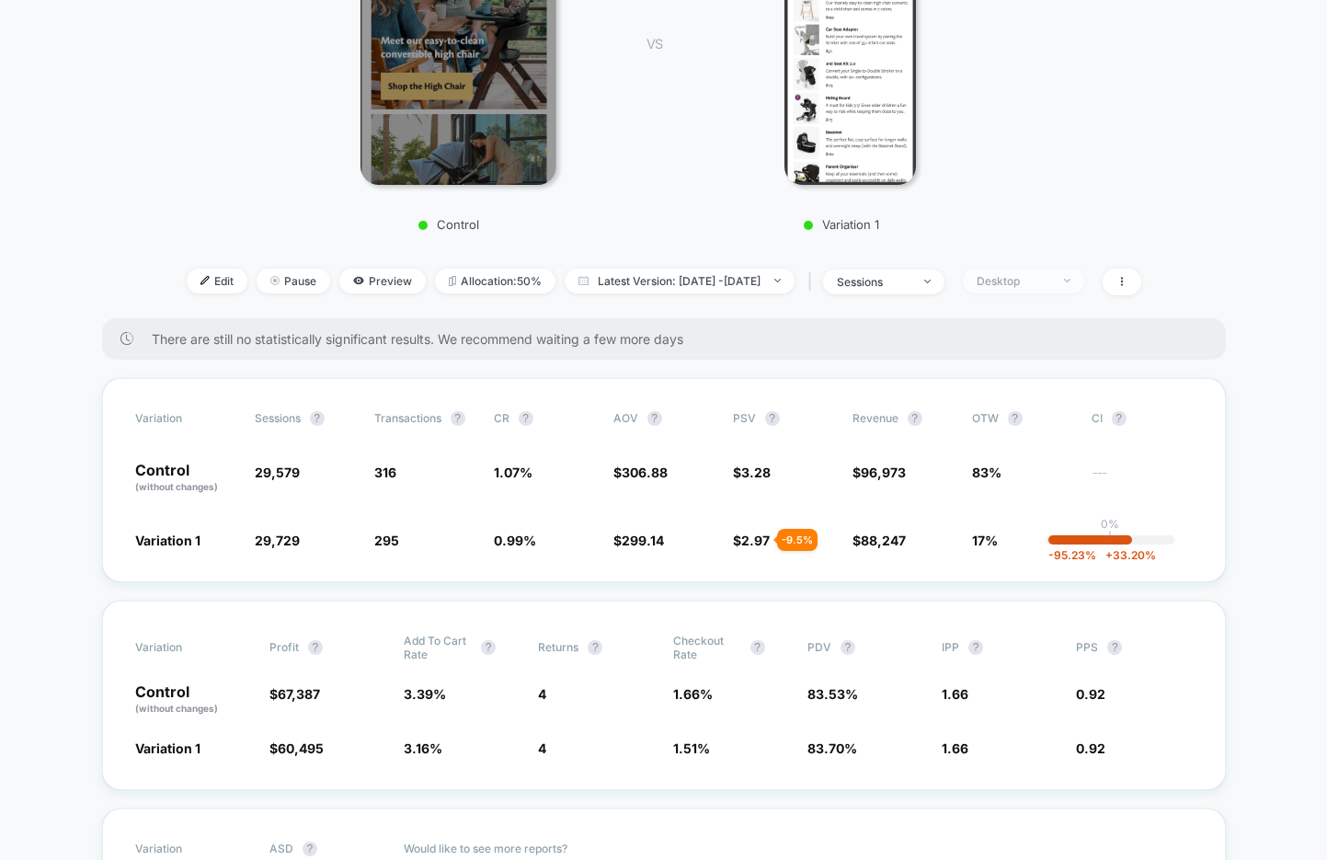
click at [1050, 279] on div "Desktop" at bounding box center [1013, 281] width 74 height 14
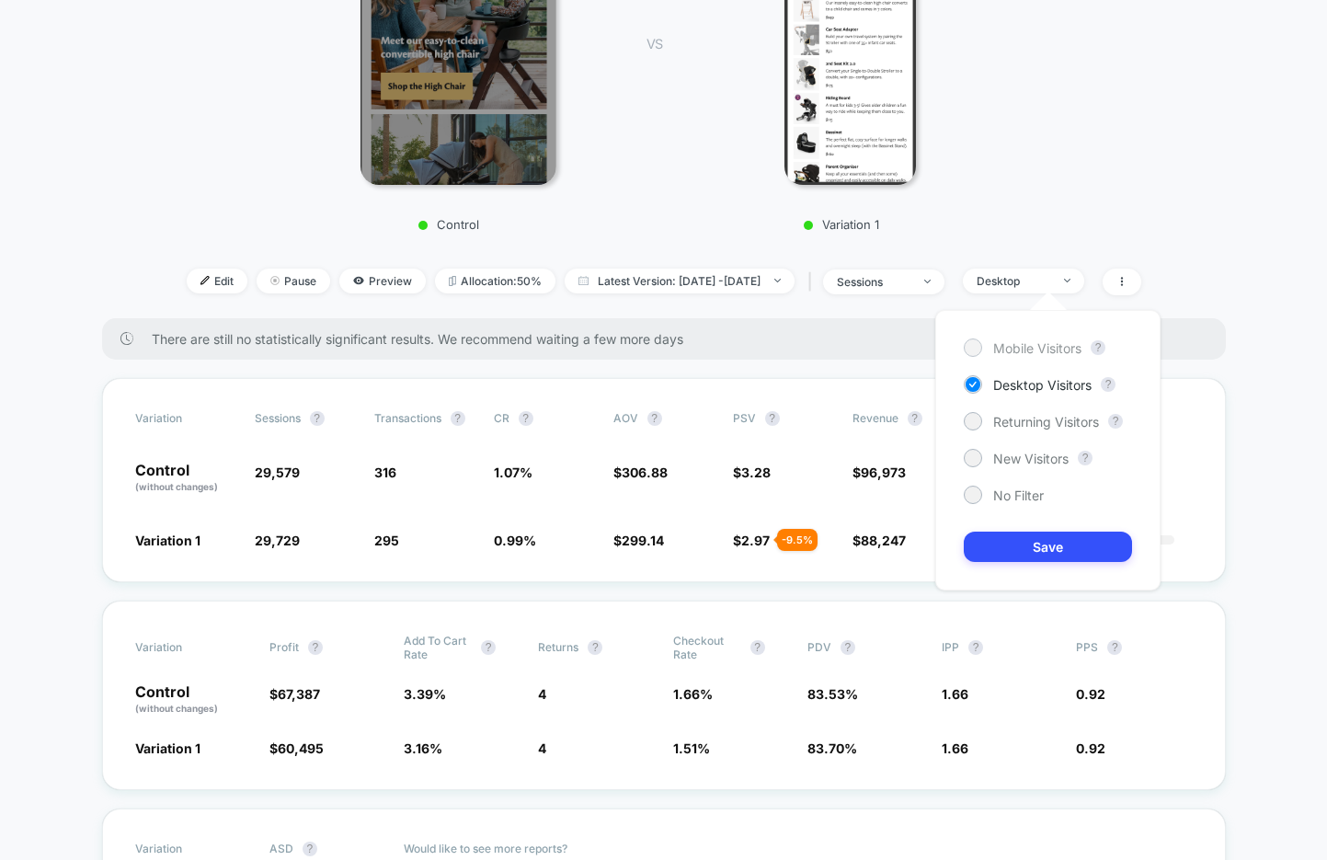
click at [1005, 350] on span "Mobile Visitors" at bounding box center [1037, 348] width 88 height 16
click at [978, 541] on button "Save" at bounding box center [1047, 546] width 168 height 30
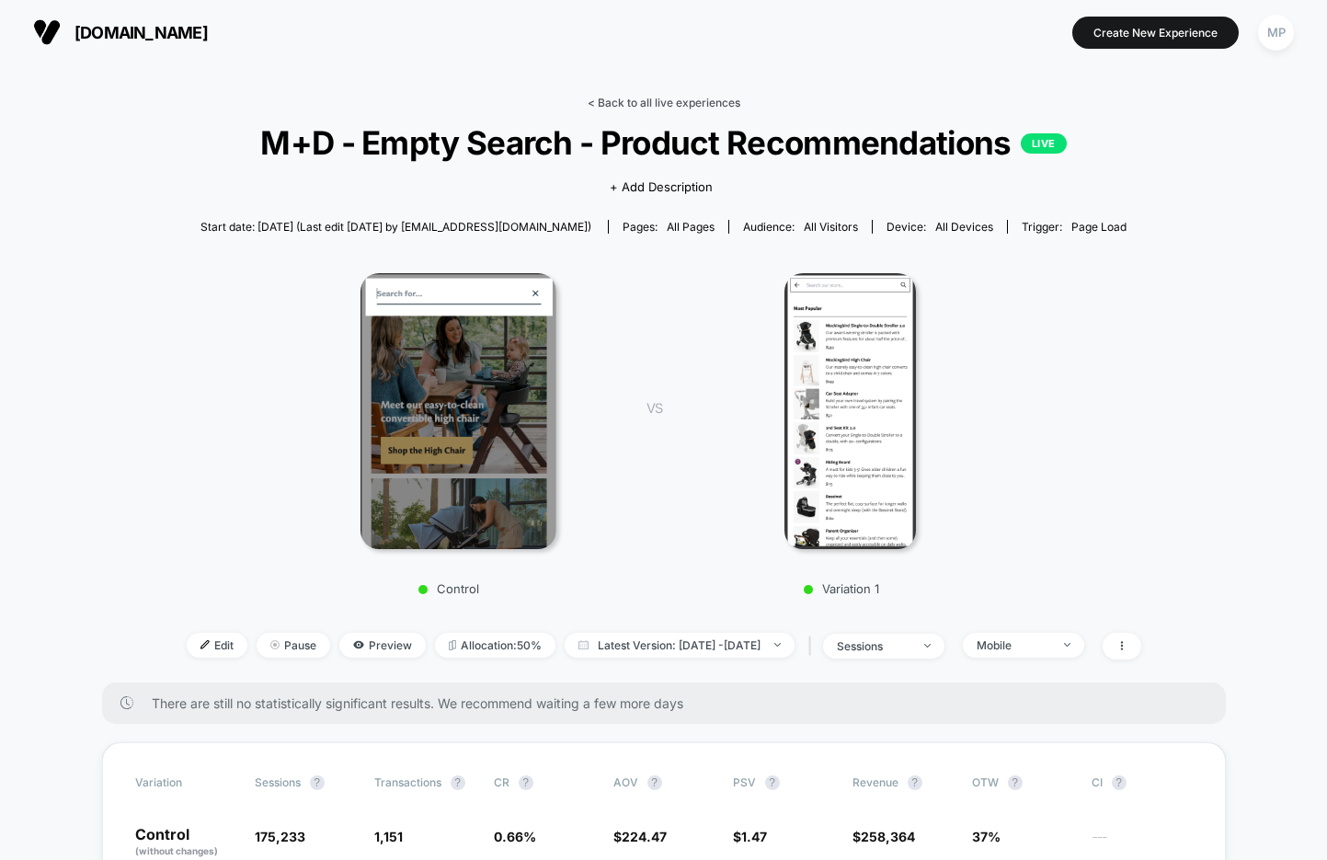
click at [668, 99] on link "< Back to all live experiences" at bounding box center [663, 103] width 153 height 14
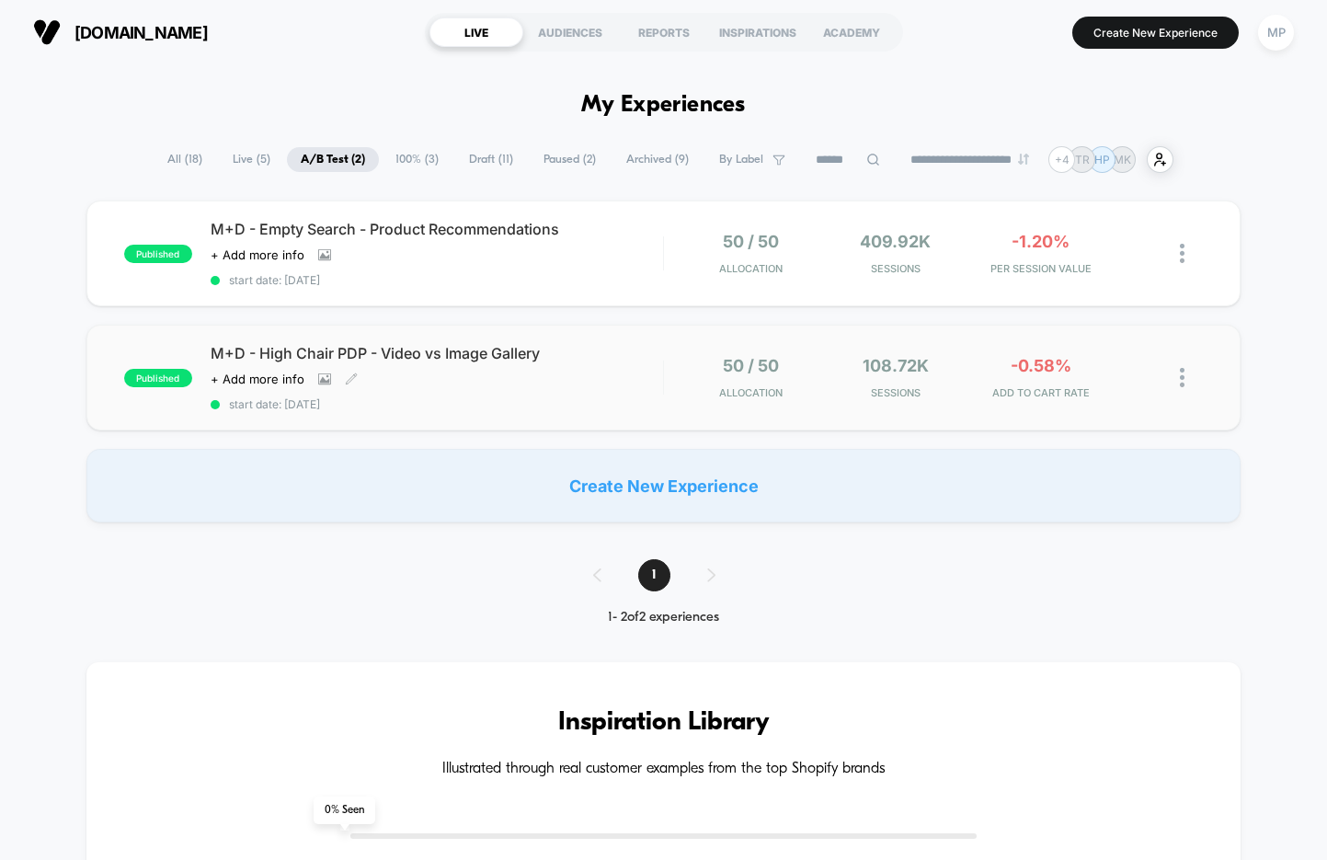
click at [410, 401] on span "start date: [DATE]" at bounding box center [437, 404] width 452 height 14
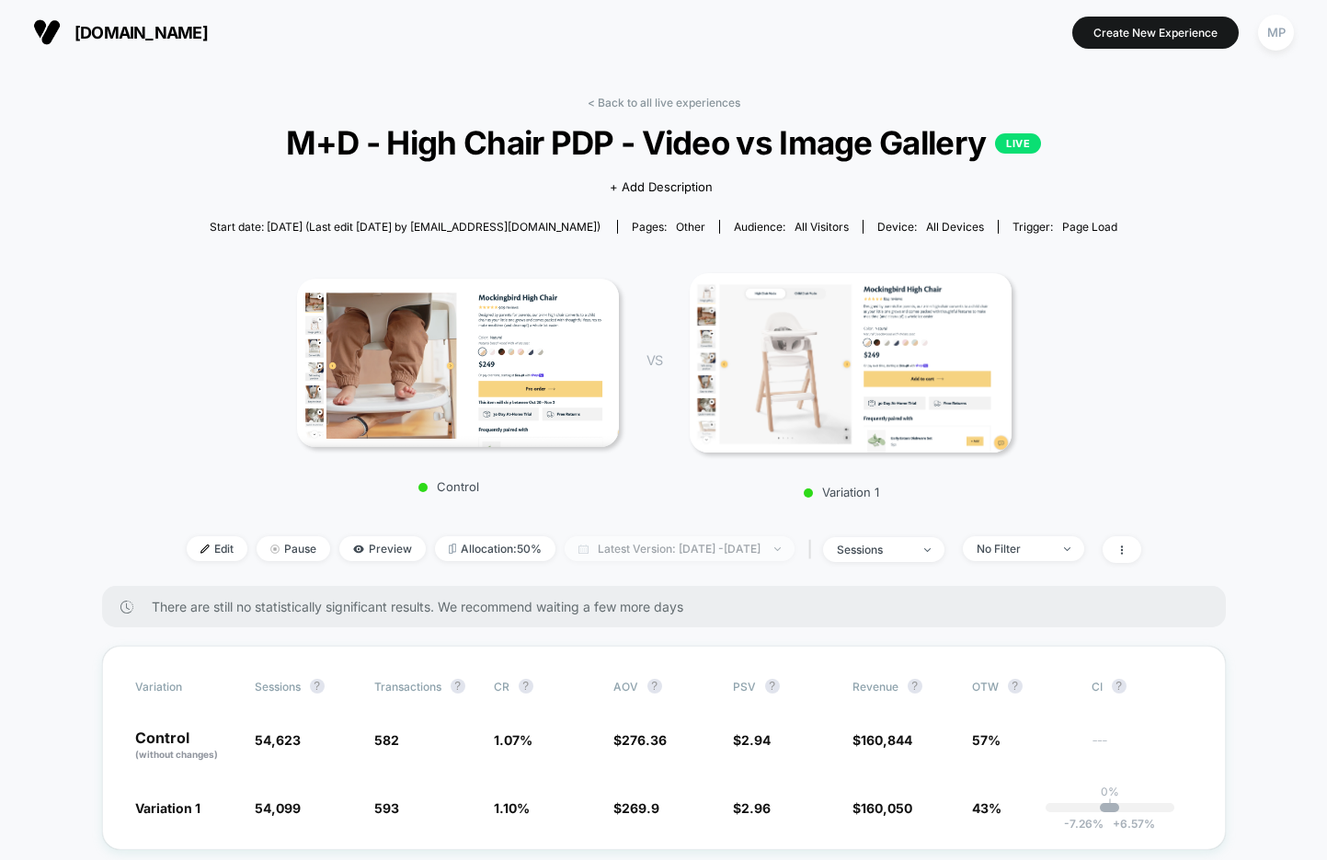
click at [631, 549] on span "Latest Version: [DATE] - [DATE]" at bounding box center [679, 548] width 230 height 25
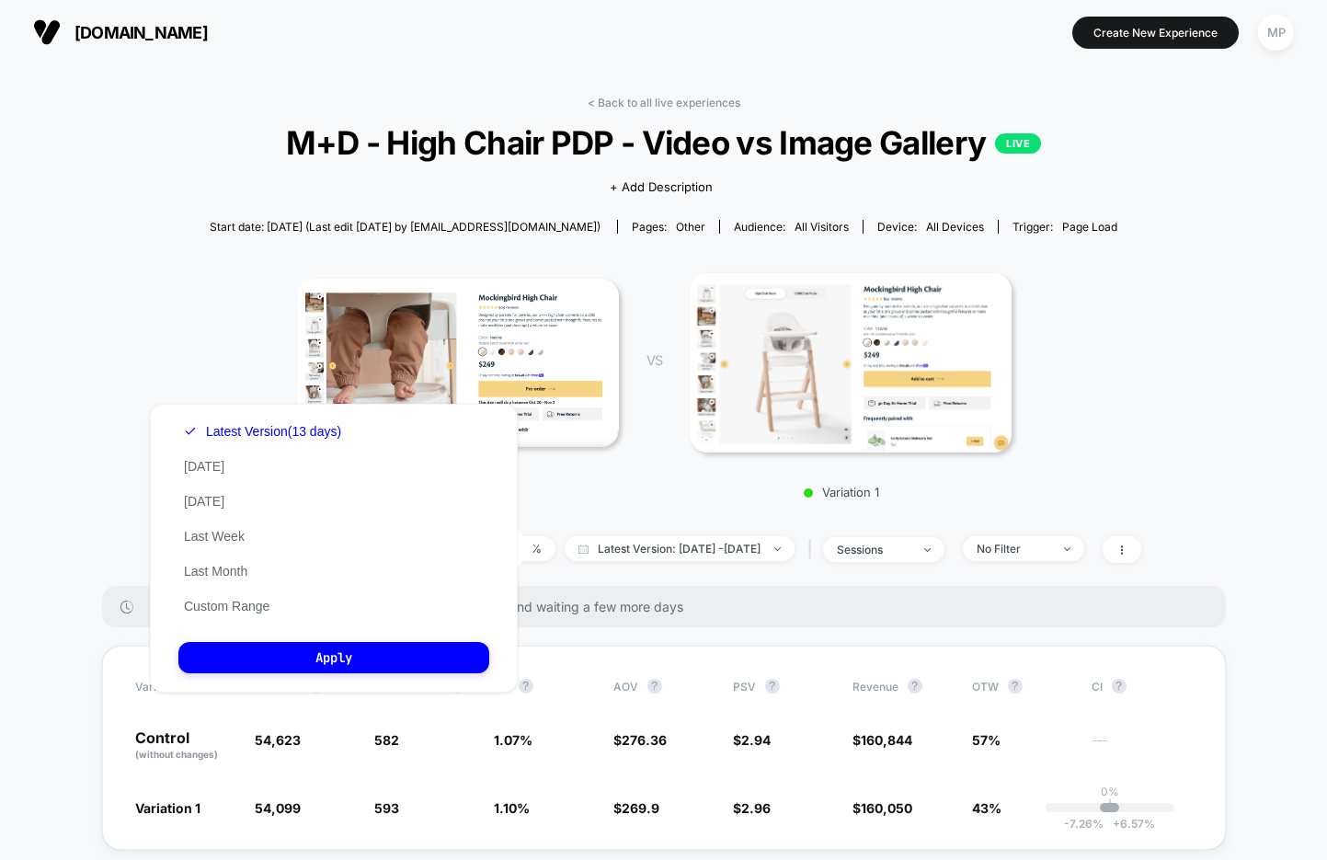
click at [177, 313] on div "Control VS Variation 1" at bounding box center [654, 380] width 954 height 257
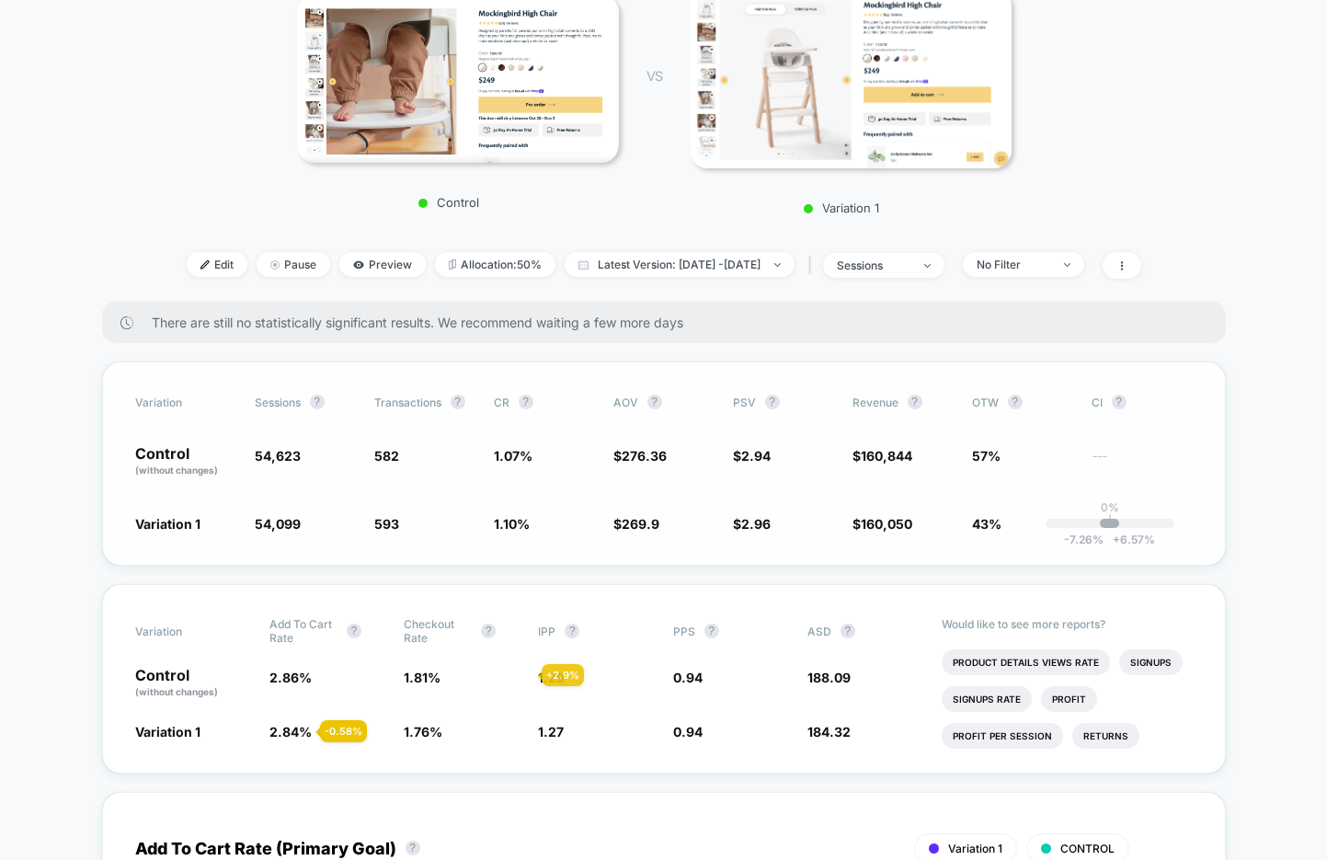
scroll to position [290, 0]
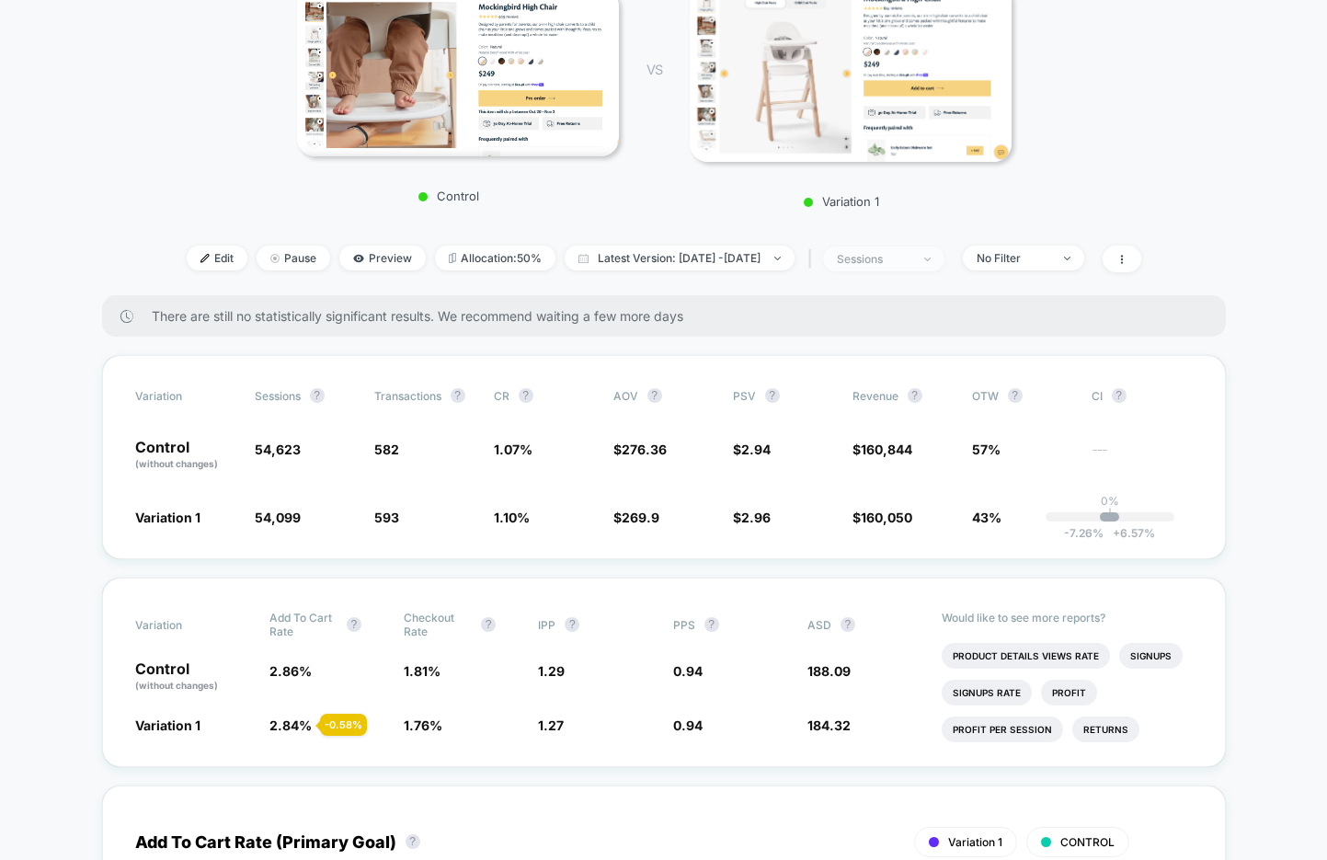
click at [910, 260] on div "sessions" at bounding box center [874, 259] width 74 height 14
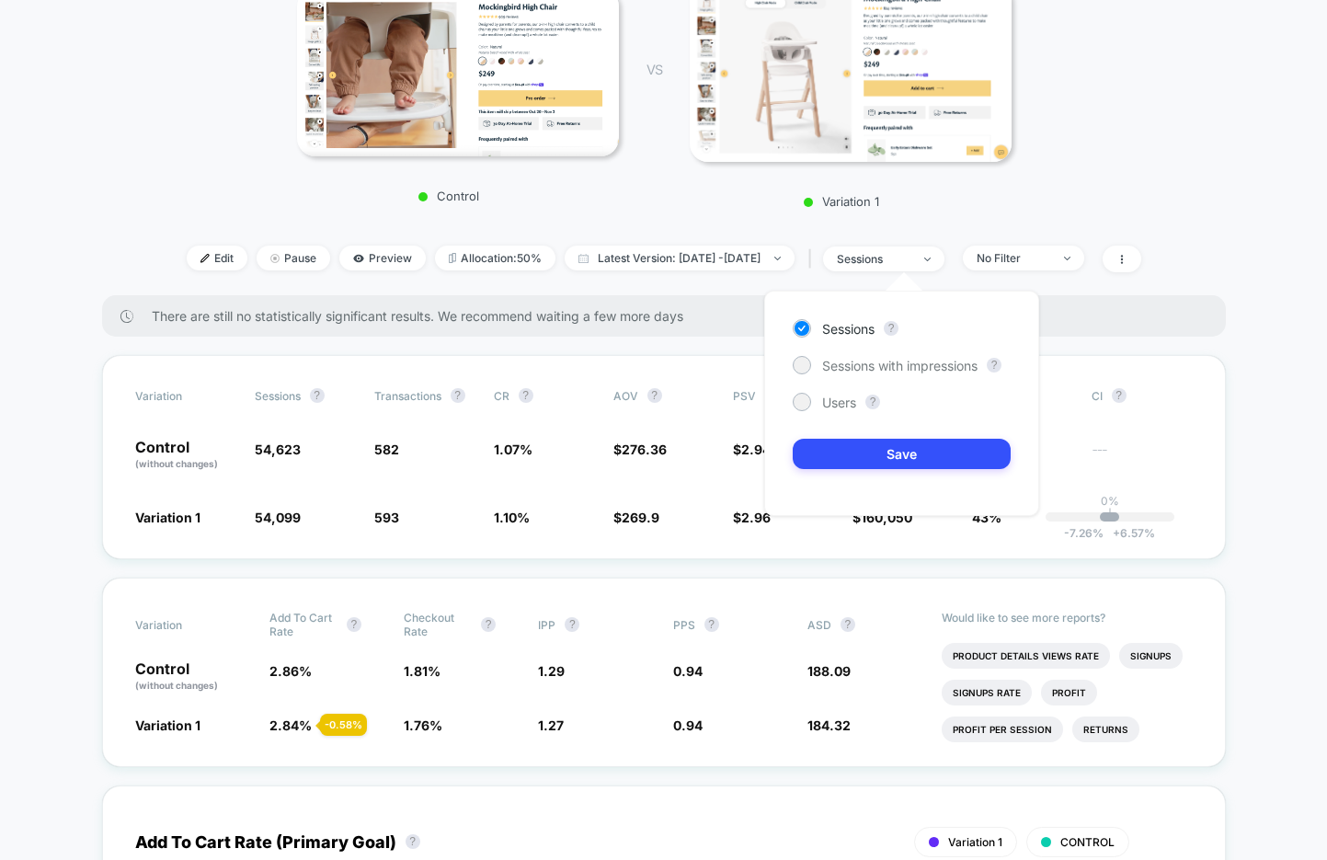
click at [1040, 242] on div "< Back to all live experiences M+D - High Chair PDP - Video vs Image Gallery LI…" at bounding box center [664, 50] width 954 height 490
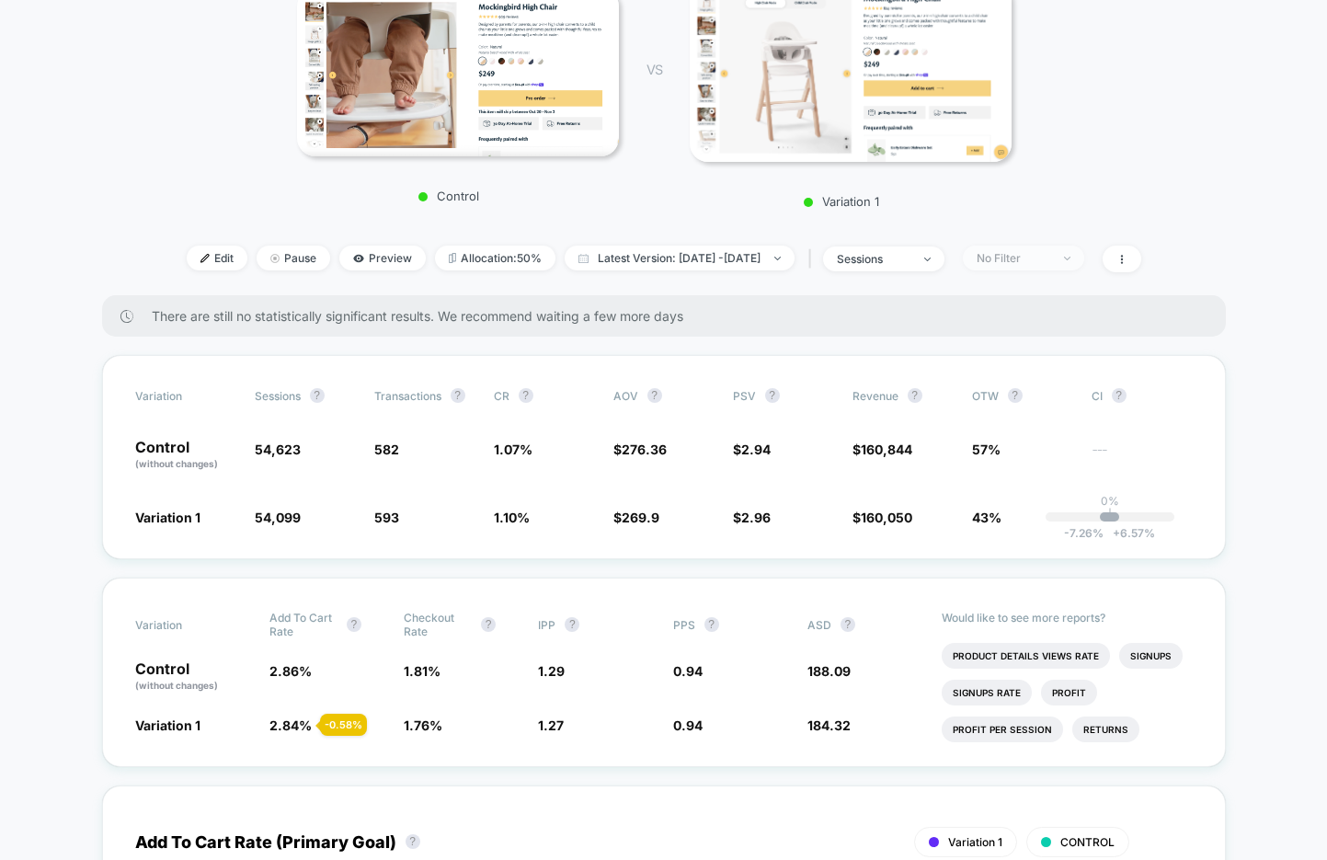
click at [1040, 256] on div "No Filter" at bounding box center [1013, 258] width 74 height 14
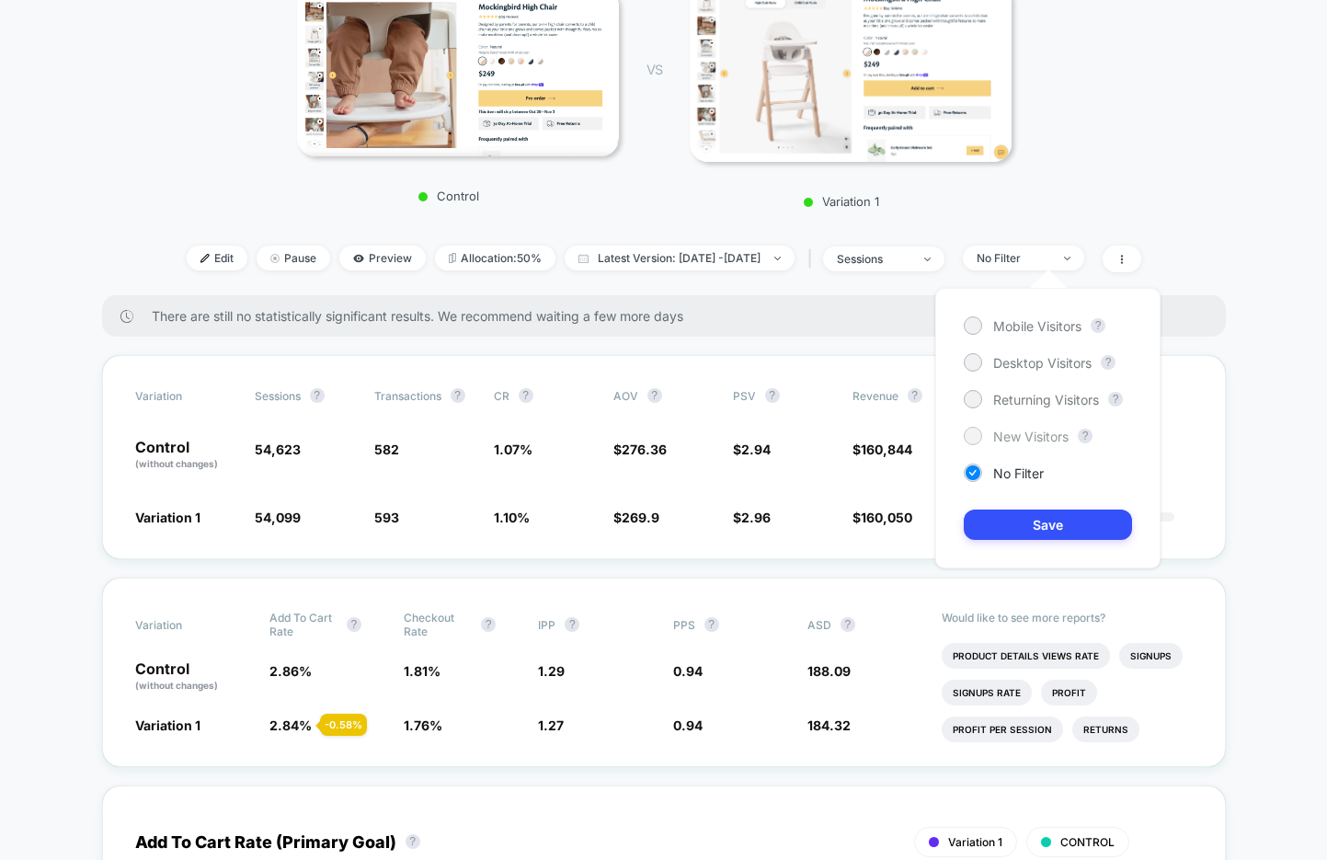
click at [1009, 430] on span "New Visitors" at bounding box center [1030, 436] width 75 height 16
click at [1001, 516] on button "Save" at bounding box center [1047, 524] width 168 height 30
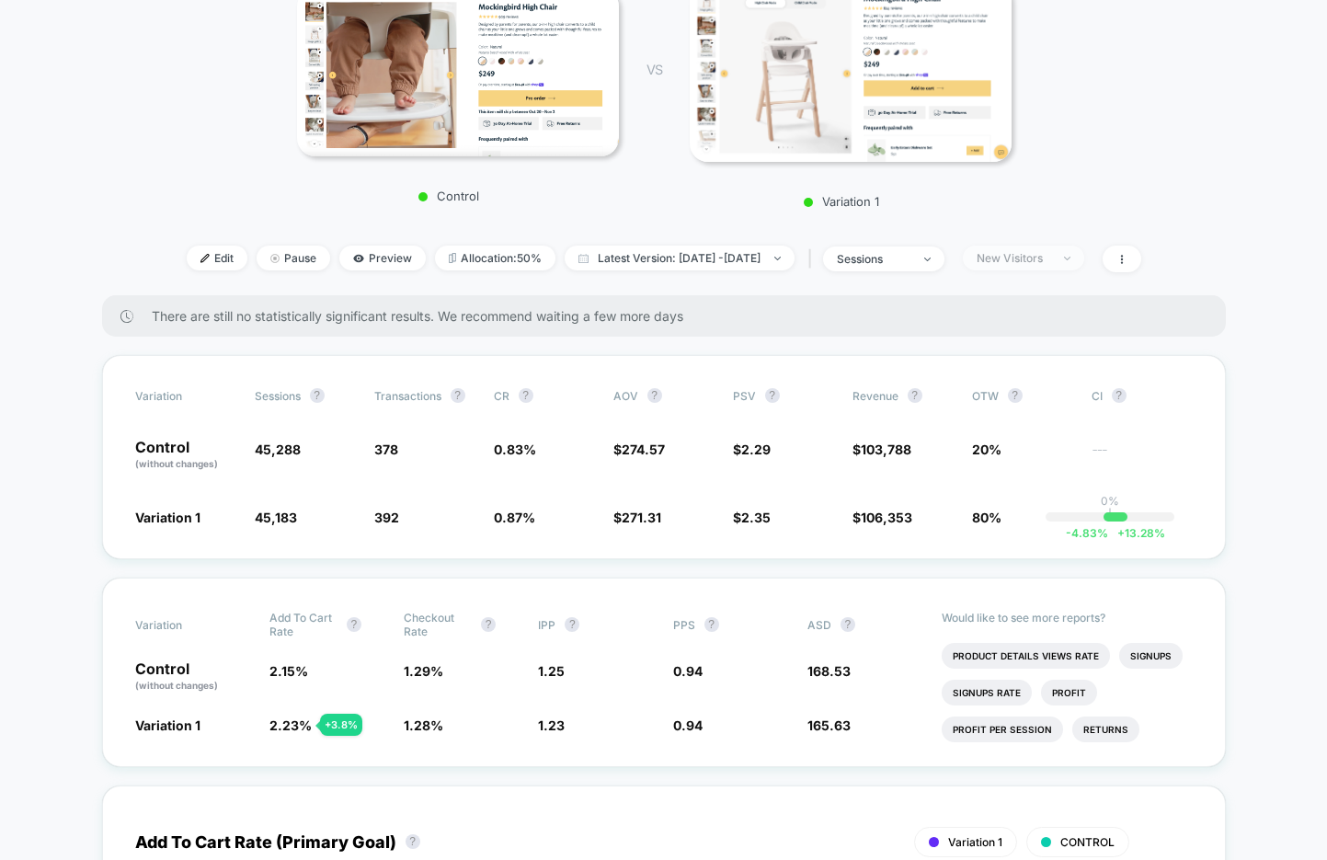
click at [1030, 253] on div "New Visitors" at bounding box center [1013, 258] width 74 height 14
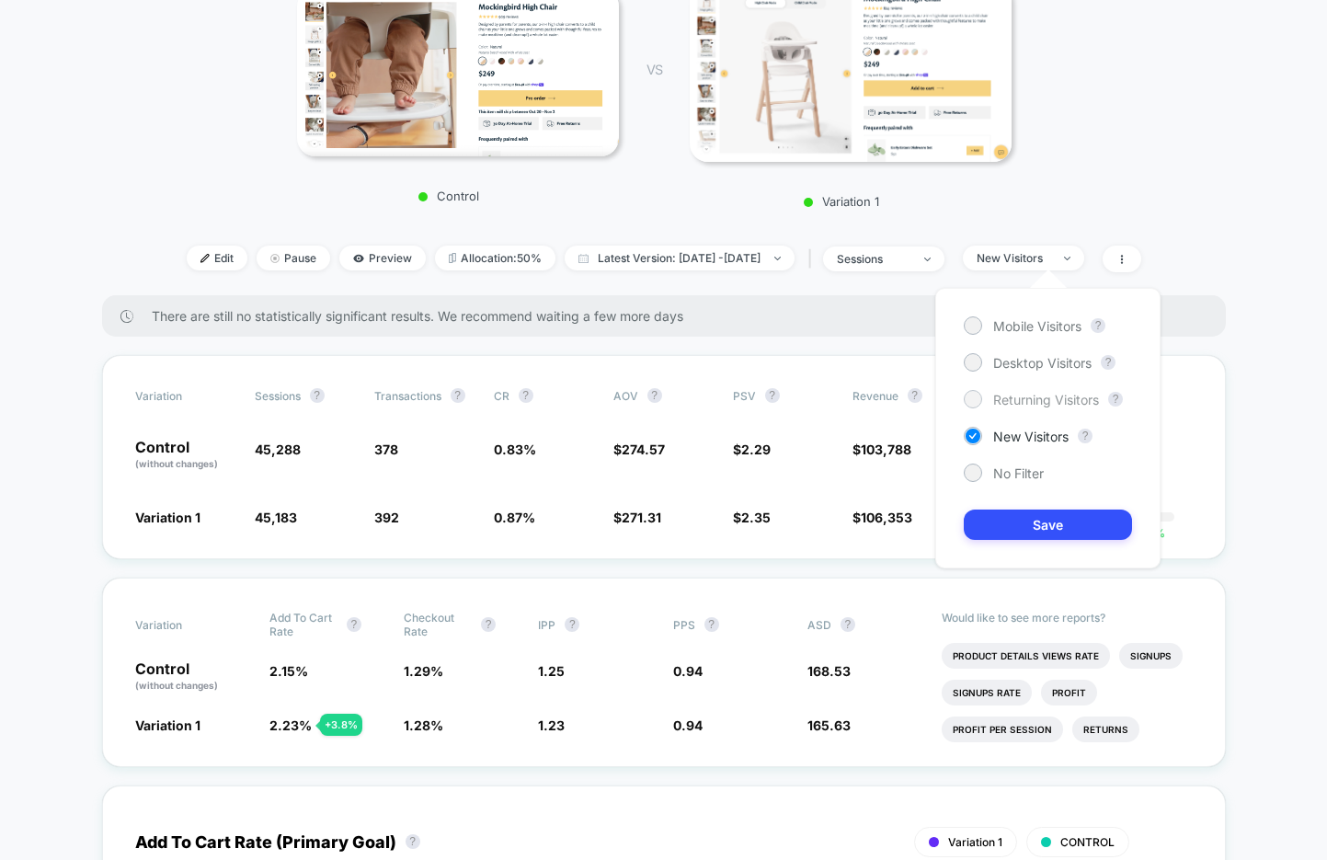
click at [993, 392] on span "Returning Visitors" at bounding box center [1046, 400] width 106 height 16
click at [994, 514] on button "Save" at bounding box center [1047, 524] width 168 height 30
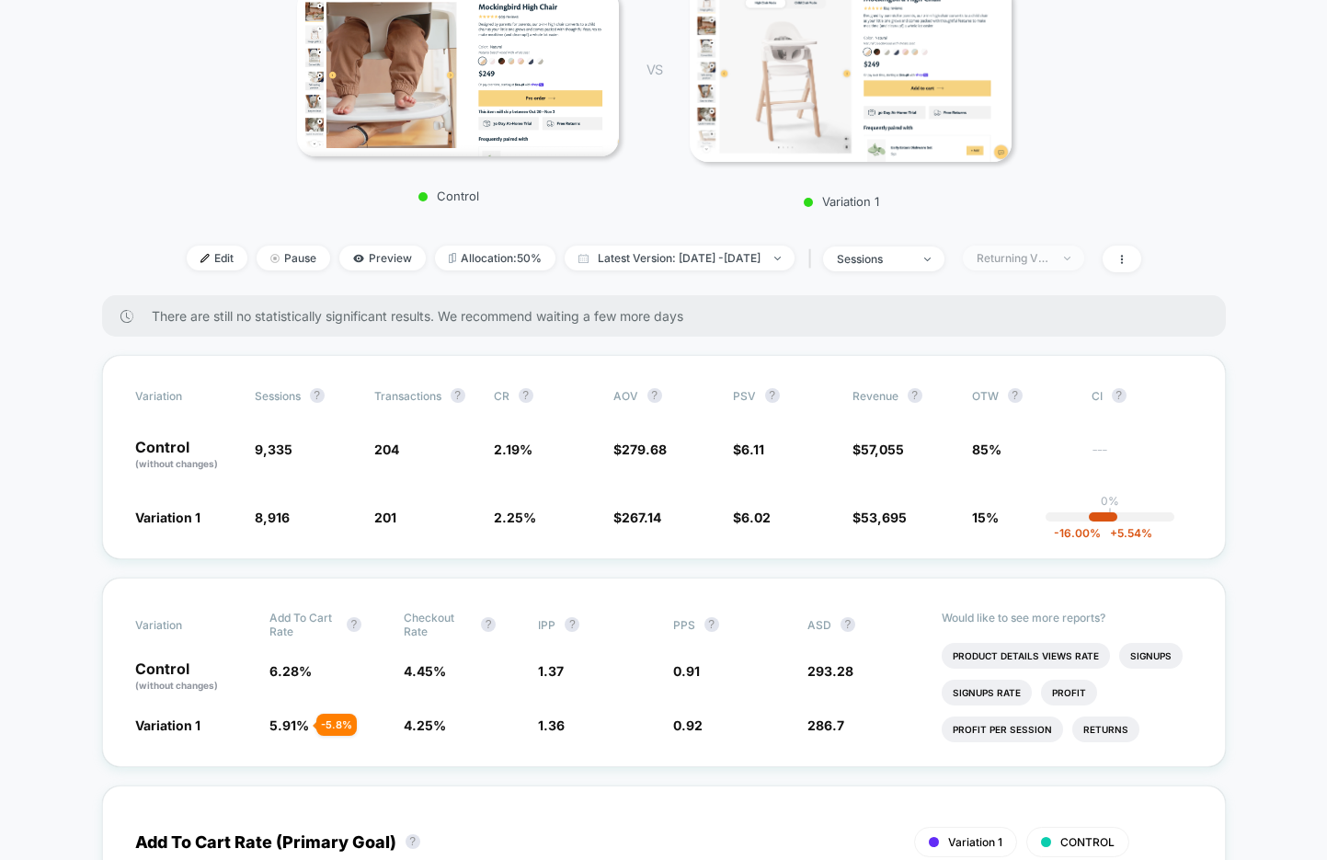
click at [1033, 262] on div "Returning Visitors" at bounding box center [1013, 258] width 74 height 14
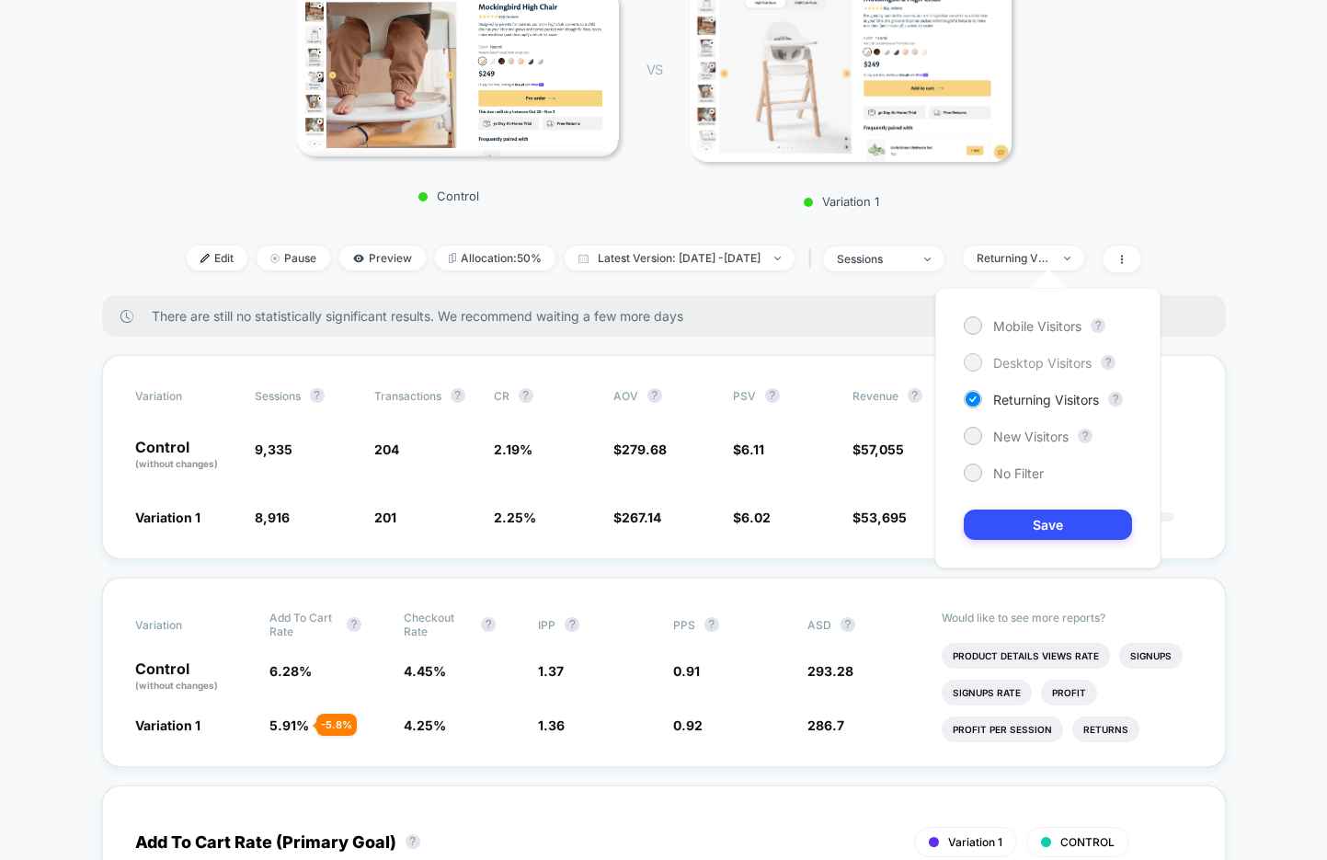
click at [1010, 366] on span "Desktop Visitors" at bounding box center [1042, 363] width 98 height 16
click at [1008, 522] on button "Save" at bounding box center [1047, 524] width 168 height 30
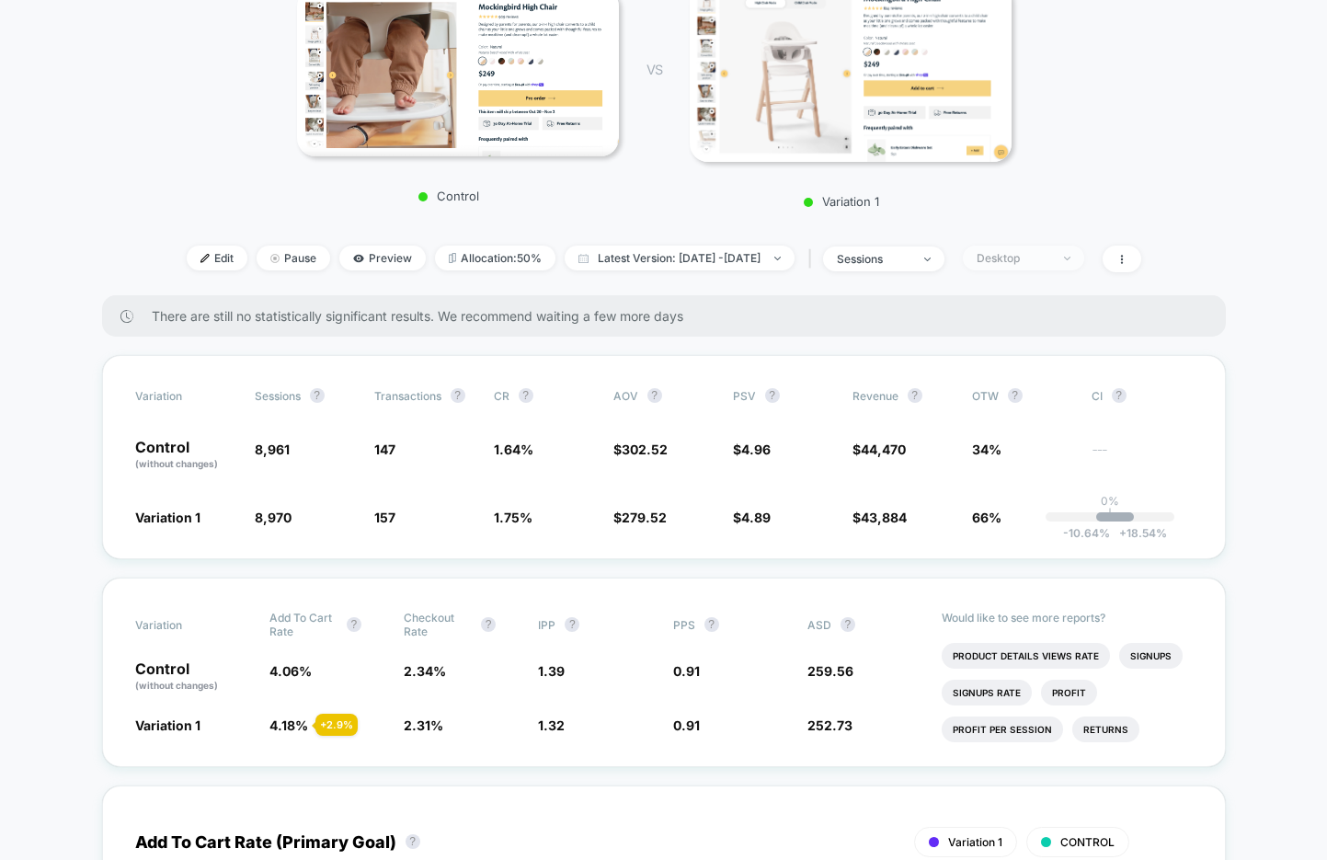
click at [1050, 253] on div "Desktop" at bounding box center [1013, 258] width 74 height 14
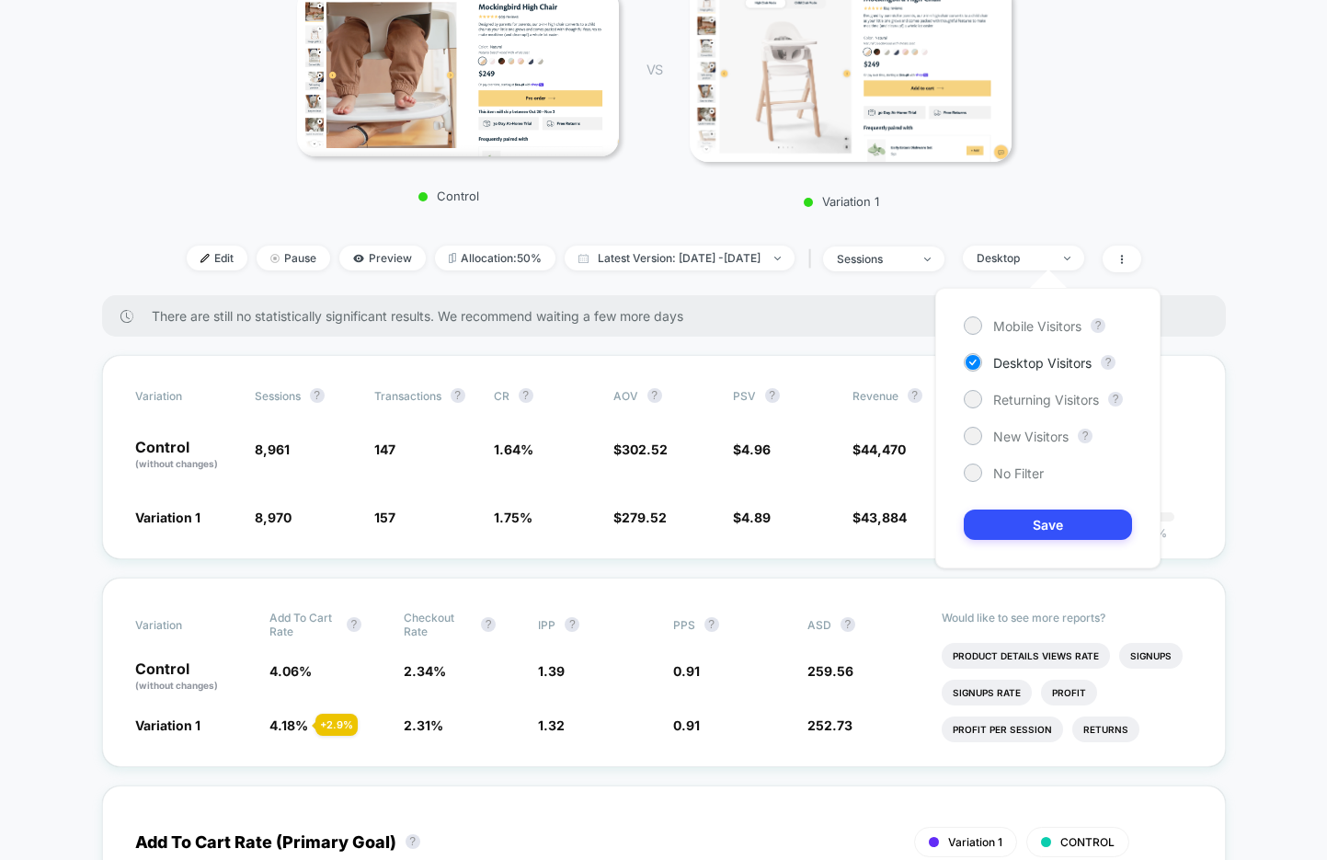
click at [1004, 426] on div "Mobile Visitors ? Desktop Visitors ? Returning Visitors ? New Visitors ? No Fil…" at bounding box center [1047, 428] width 225 height 280
click at [1008, 434] on span "New Visitors" at bounding box center [1030, 436] width 75 height 16
click at [1010, 510] on button "Save" at bounding box center [1047, 524] width 168 height 30
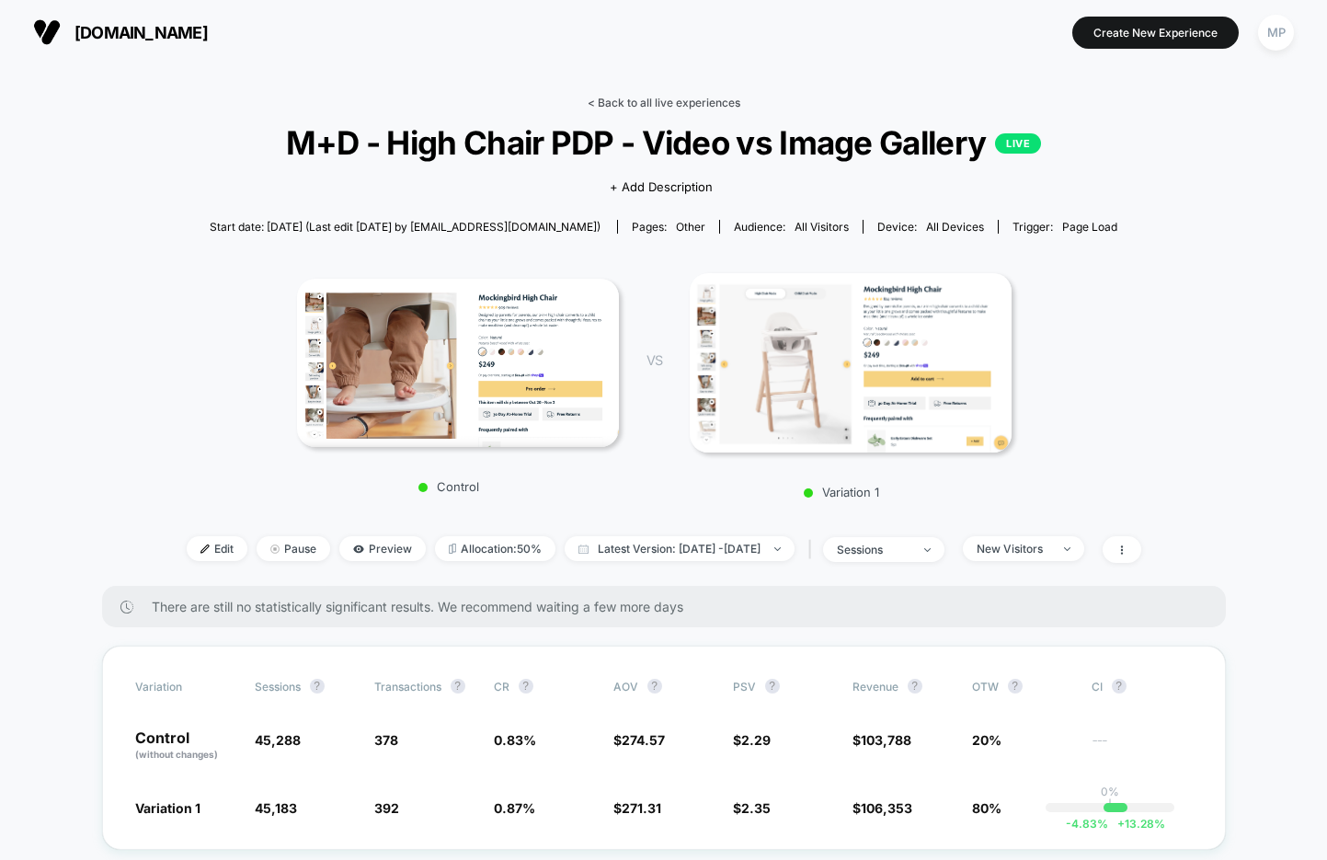
click at [668, 107] on link "< Back to all live experiences" at bounding box center [663, 103] width 153 height 14
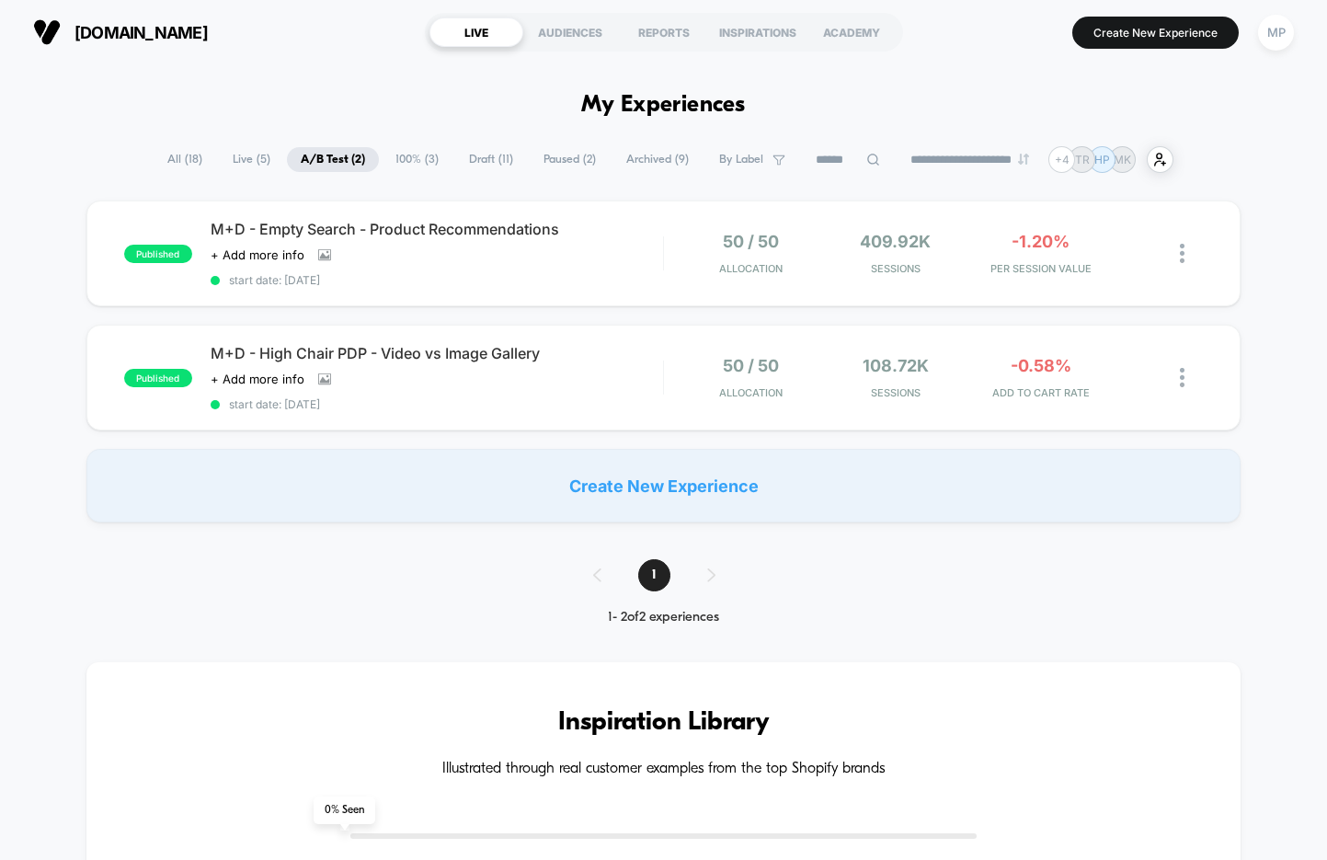
click at [477, 158] on span "Draft ( 11 )" at bounding box center [491, 159] width 72 height 25
